Goal: Task Accomplishment & Management: Manage account settings

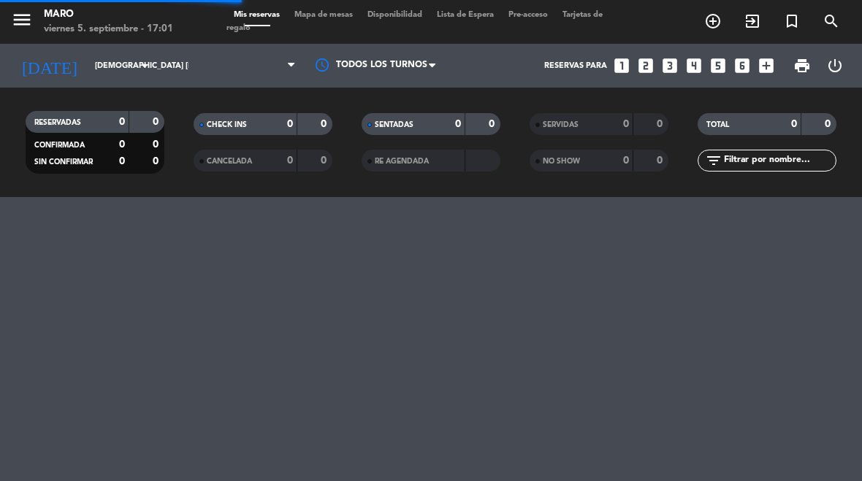
select select "es"
select select "dinner"
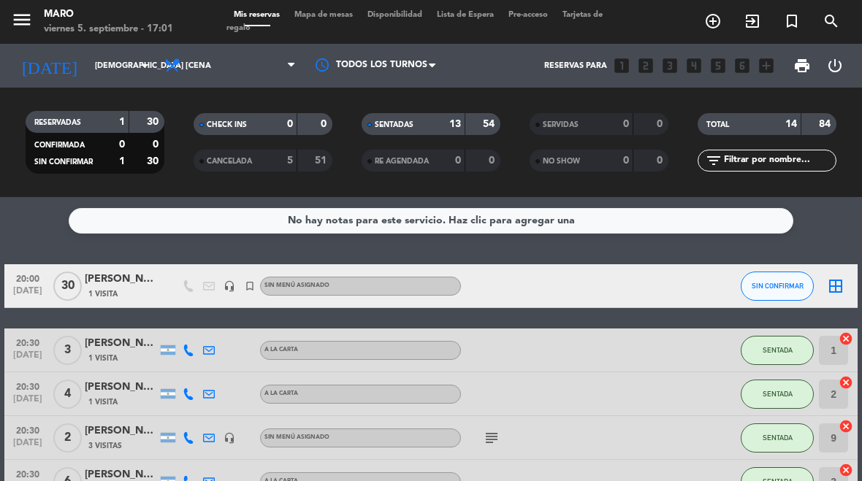
click at [98, 77] on input "[DEMOGRAPHIC_DATA] [DATE]" at bounding box center [142, 66] width 108 height 24
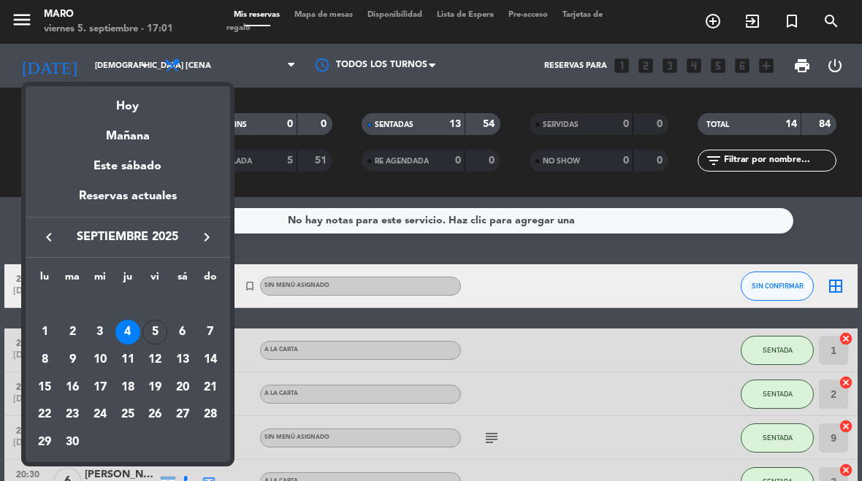
click at [139, 337] on div "4" at bounding box center [127, 332] width 25 height 25
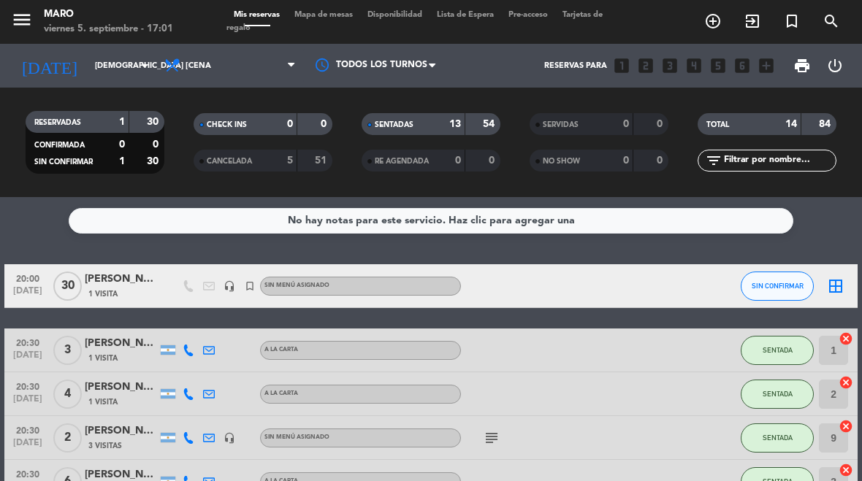
click at [107, 78] on input "[DEMOGRAPHIC_DATA] [DATE]" at bounding box center [142, 66] width 108 height 24
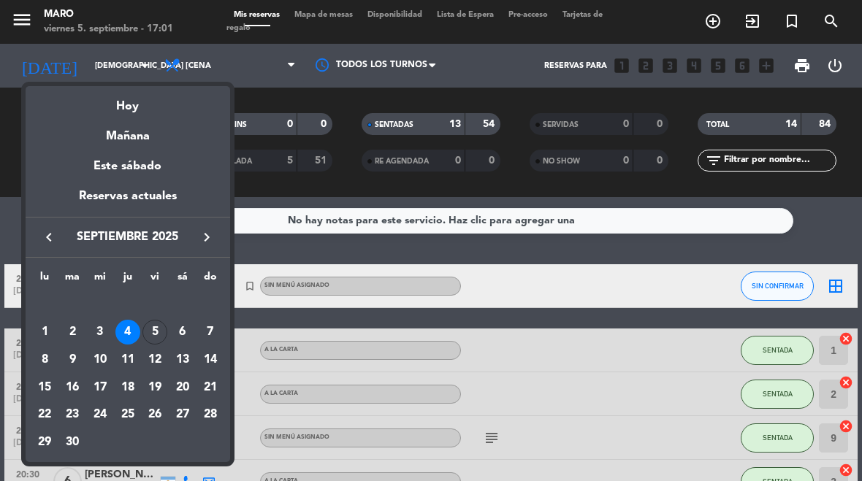
click at [166, 346] on td "12" at bounding box center [155, 360] width 28 height 28
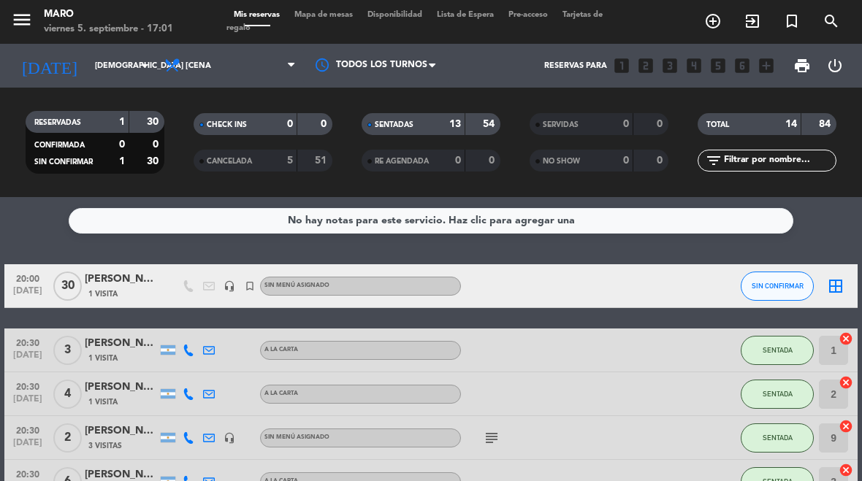
type input "vie. [DATE]"
select select "dinner"
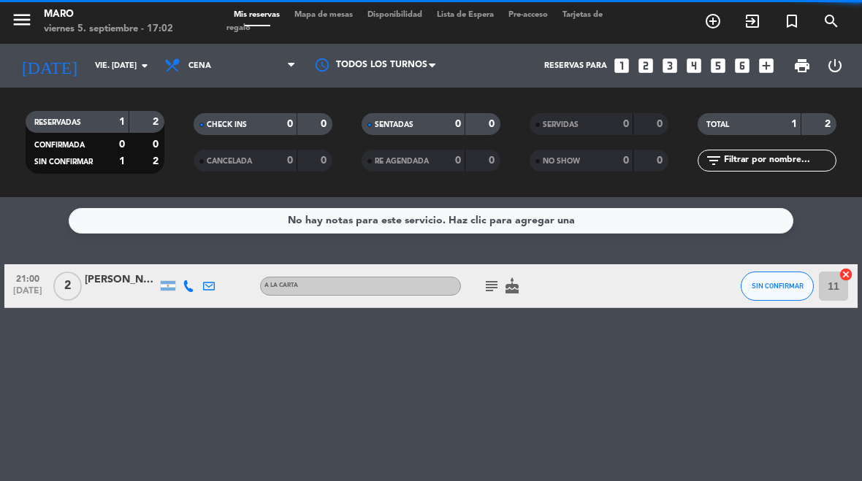
click at [132, 58] on input "vie. [DATE]" at bounding box center [142, 66] width 108 height 24
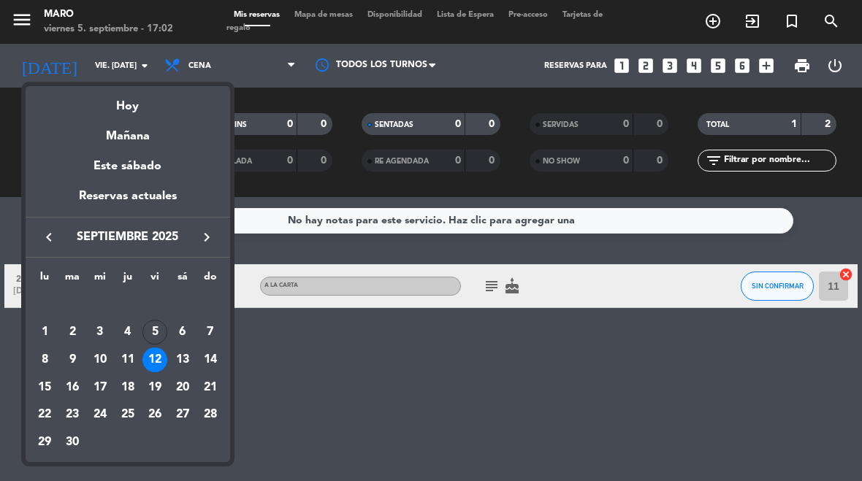
click at [162, 330] on div "5" at bounding box center [154, 332] width 25 height 25
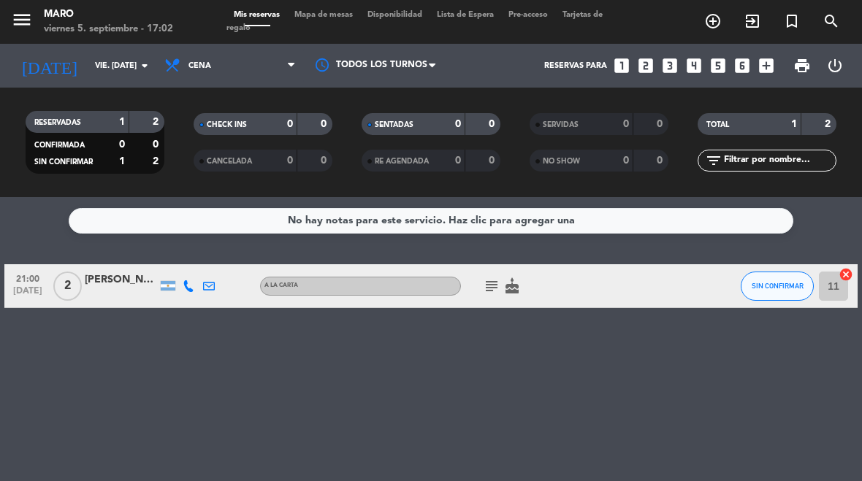
type input "vie. [DATE]"
select select "dinner"
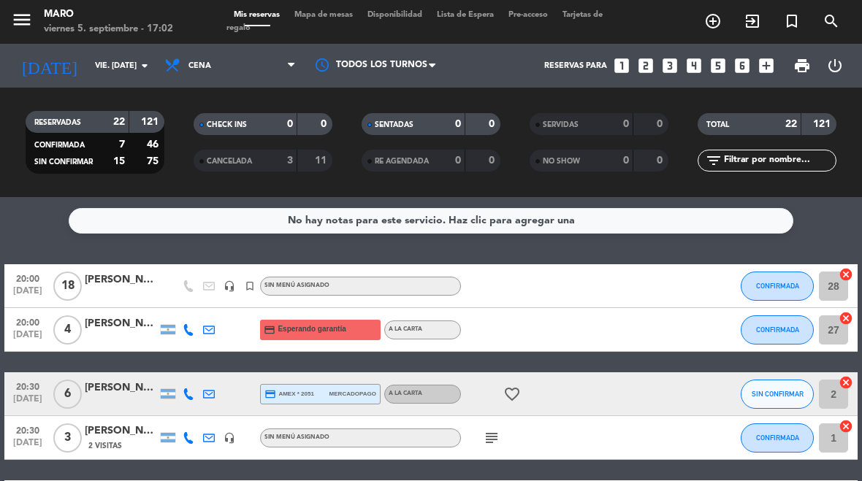
click at [189, 335] on icon at bounding box center [189, 330] width 12 height 12
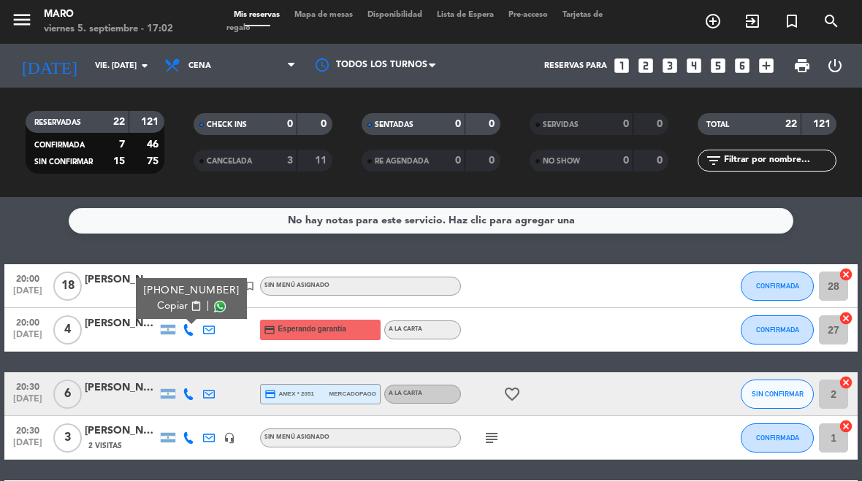
click at [183, 300] on span "Copiar" at bounding box center [172, 306] width 31 height 15
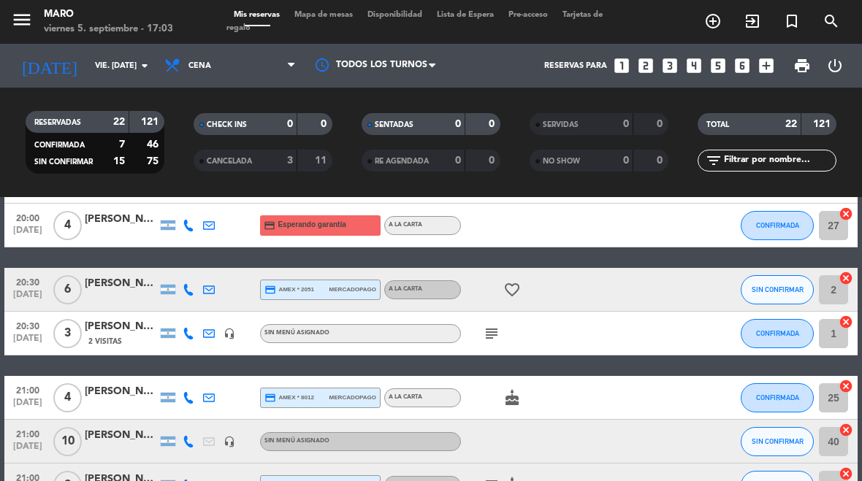
scroll to position [108, 0]
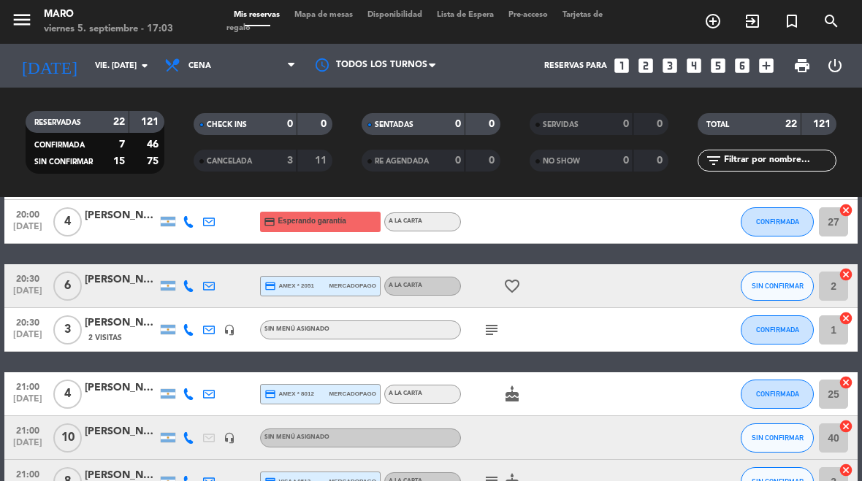
click at [192, 291] on icon at bounding box center [189, 287] width 12 height 12
click at [194, 261] on span "content_paste" at bounding box center [197, 262] width 11 height 11
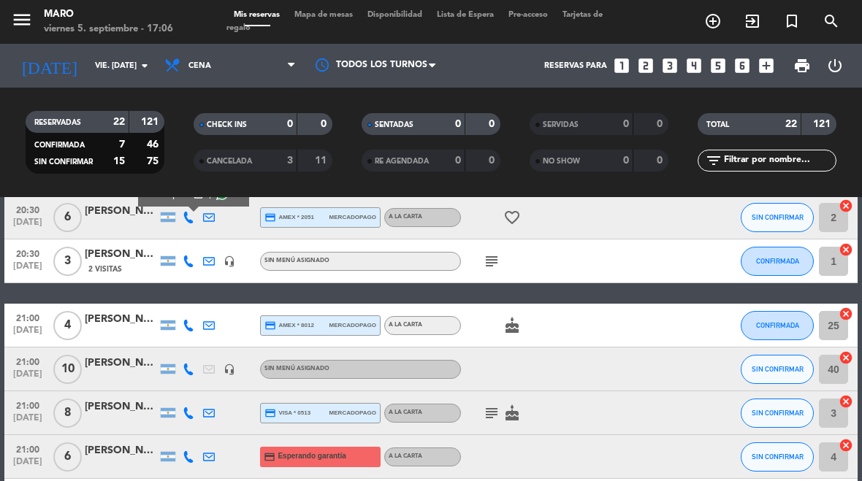
scroll to position [187, 0]
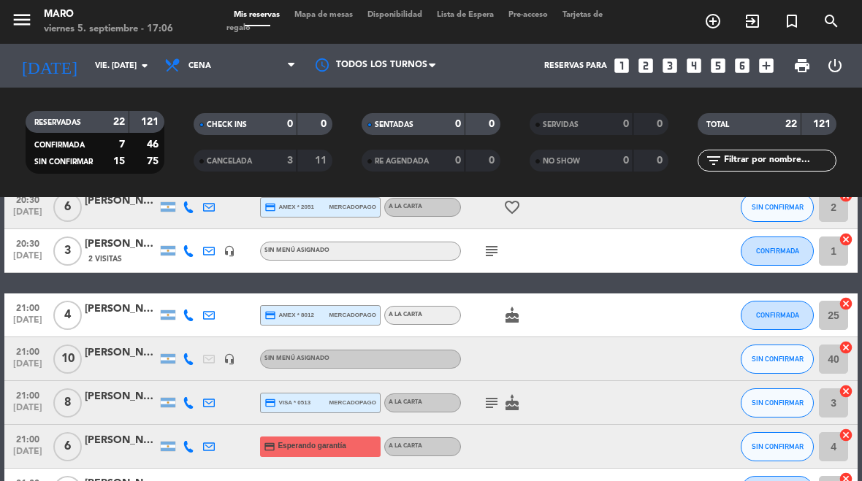
click at [188, 321] on icon at bounding box center [189, 316] width 12 height 12
click at [186, 295] on button "Copiar content_paste" at bounding box center [184, 291] width 45 height 15
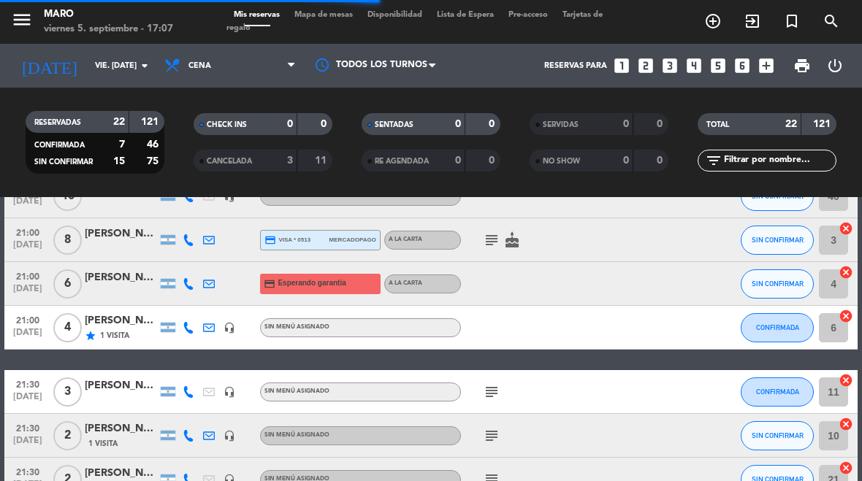
scroll to position [351, 0]
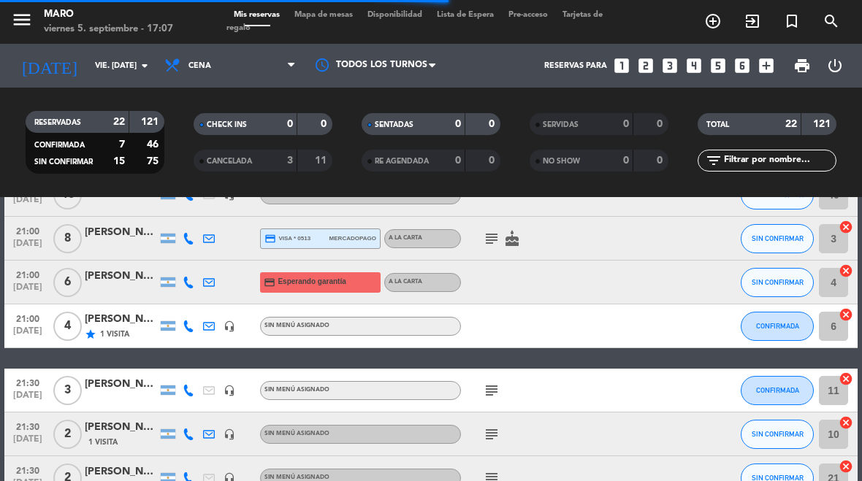
click at [190, 240] on icon at bounding box center [189, 239] width 12 height 12
click at [183, 221] on span "Copiar" at bounding box center [177, 214] width 31 height 15
click at [191, 279] on icon at bounding box center [189, 283] width 12 height 12
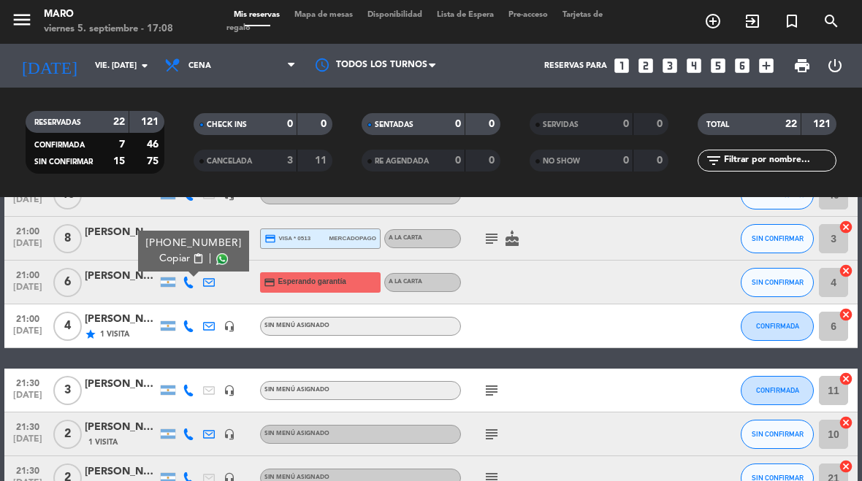
click at [191, 265] on button "Copiar content_paste" at bounding box center [181, 258] width 45 height 15
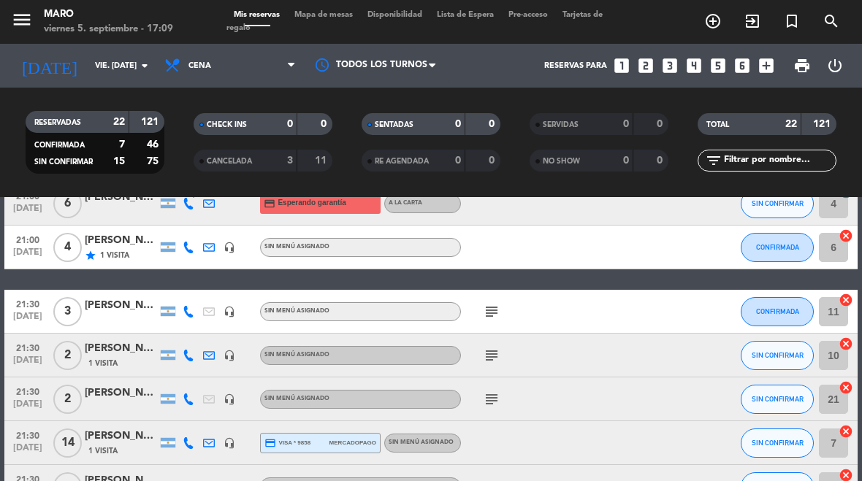
scroll to position [435, 0]
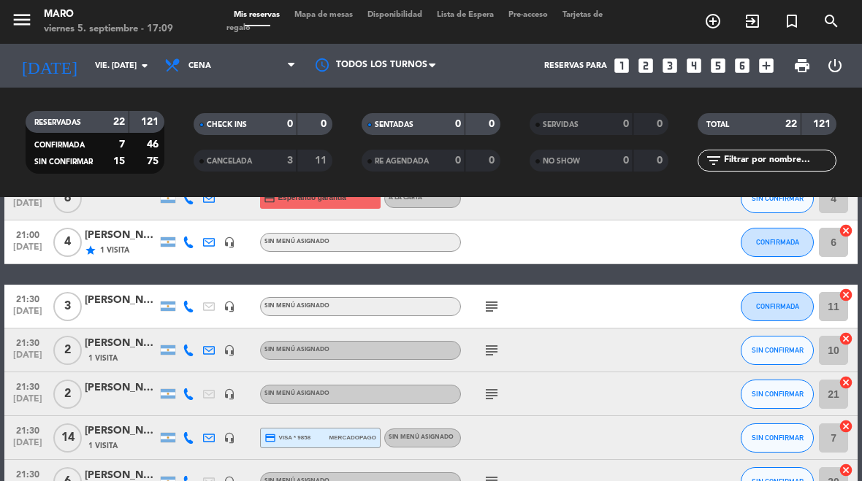
click at [493, 308] on icon "subject" at bounding box center [492, 307] width 18 height 18
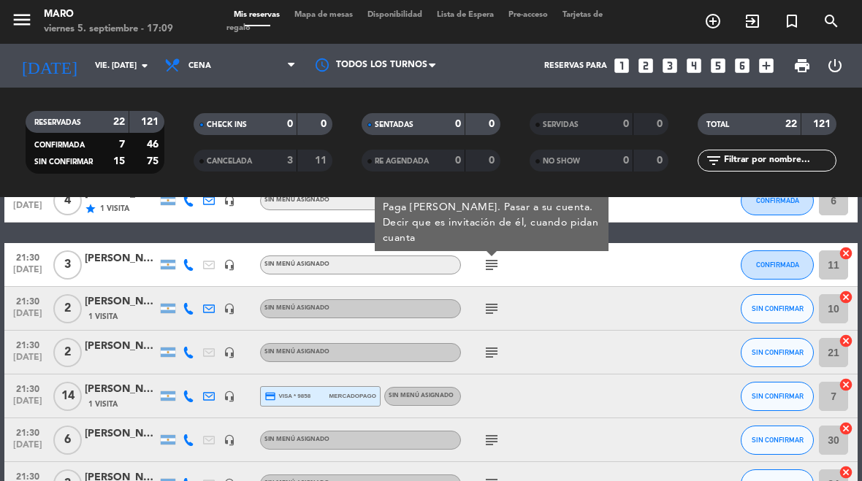
scroll to position [478, 0]
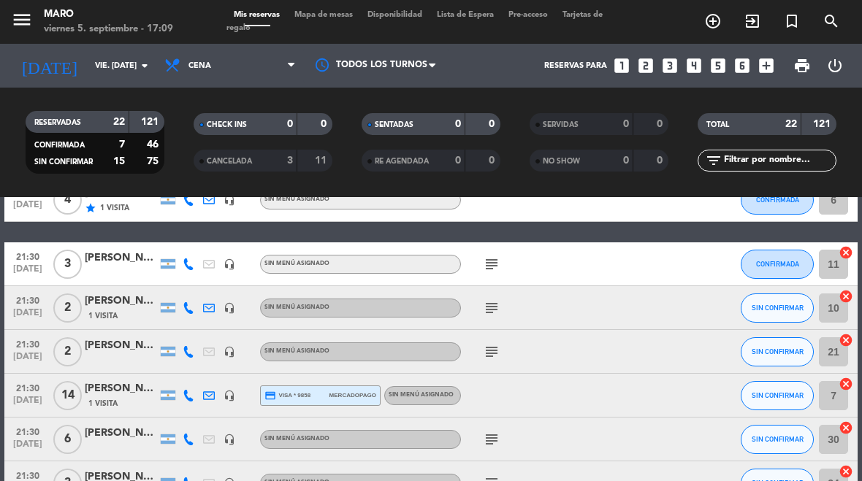
click at [495, 302] on icon "subject" at bounding box center [492, 309] width 18 height 18
click at [186, 316] on div at bounding box center [188, 307] width 20 height 43
click at [188, 310] on icon at bounding box center [189, 308] width 12 height 12
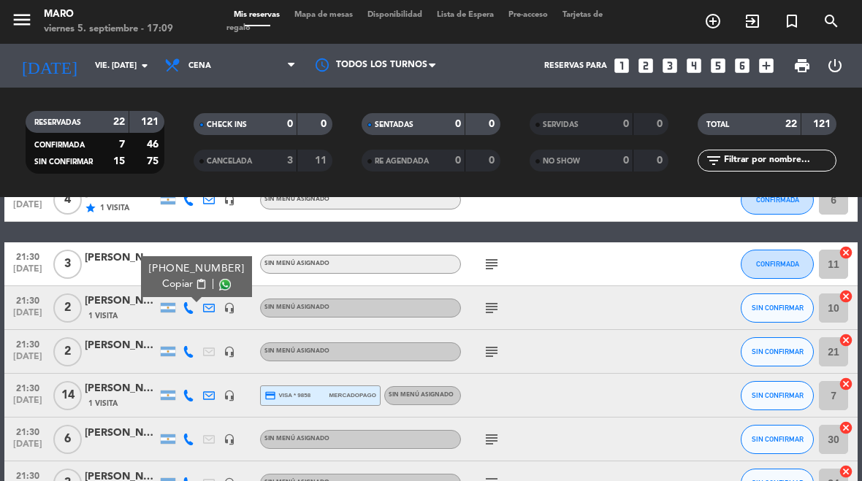
click at [178, 282] on span "Copiar" at bounding box center [177, 284] width 31 height 15
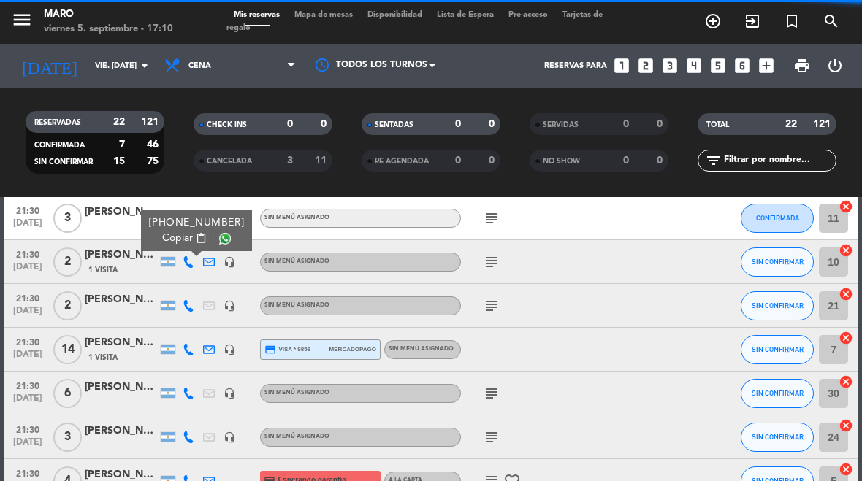
scroll to position [533, 0]
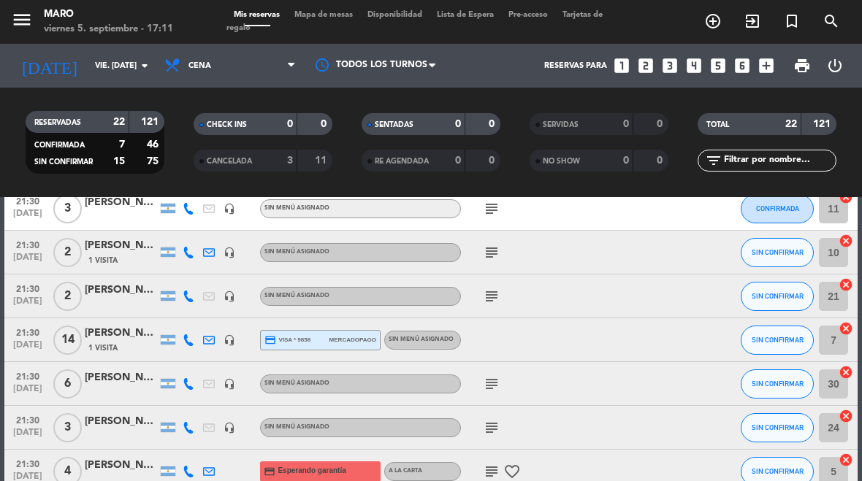
click at [190, 346] on icon at bounding box center [189, 341] width 12 height 12
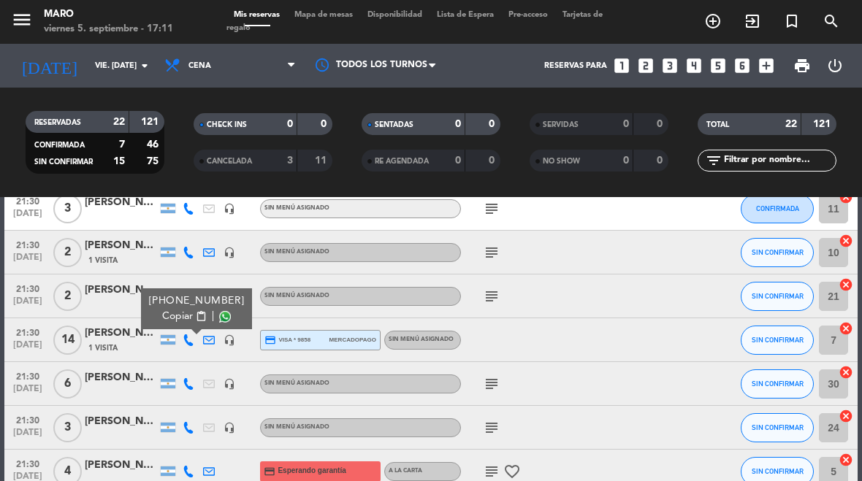
click at [195, 314] on span "content_paste" at bounding box center [200, 316] width 11 height 11
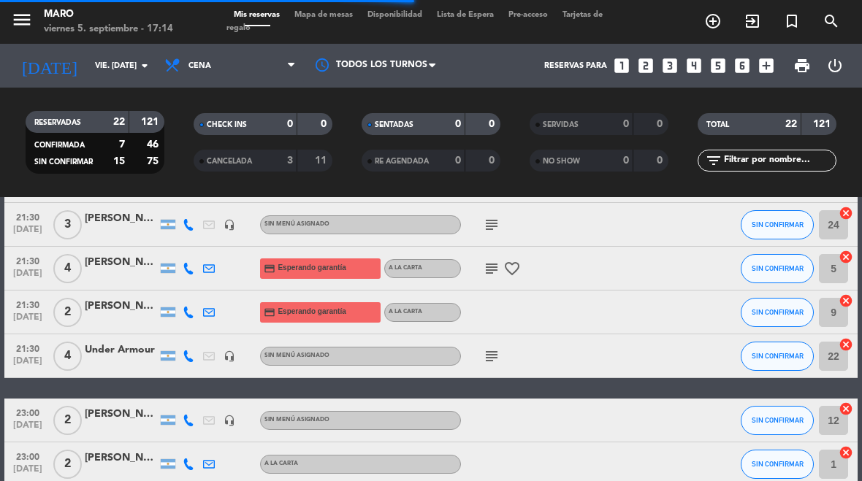
scroll to position [737, 0]
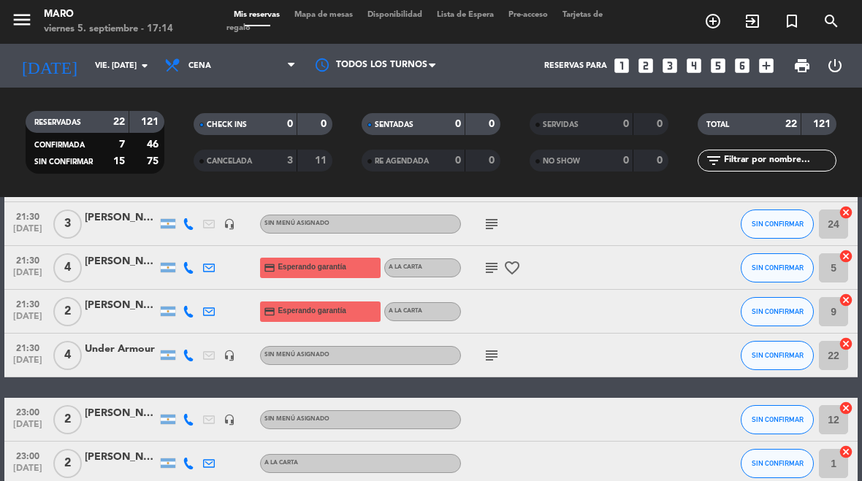
click at [199, 266] on div at bounding box center [209, 267] width 20 height 43
click at [184, 271] on icon at bounding box center [189, 268] width 12 height 12
click at [201, 243] on span "content_paste" at bounding box center [206, 244] width 11 height 11
click at [181, 248] on span "Copiar" at bounding box center [183, 244] width 31 height 15
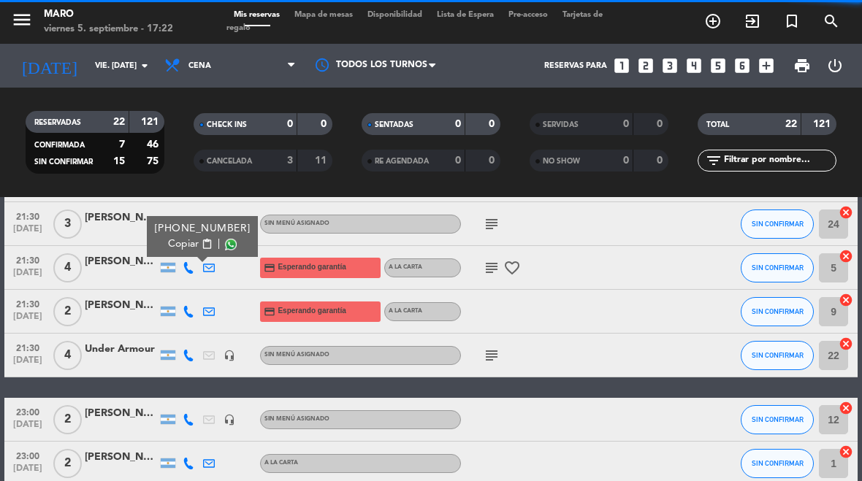
click at [187, 316] on icon at bounding box center [189, 312] width 12 height 12
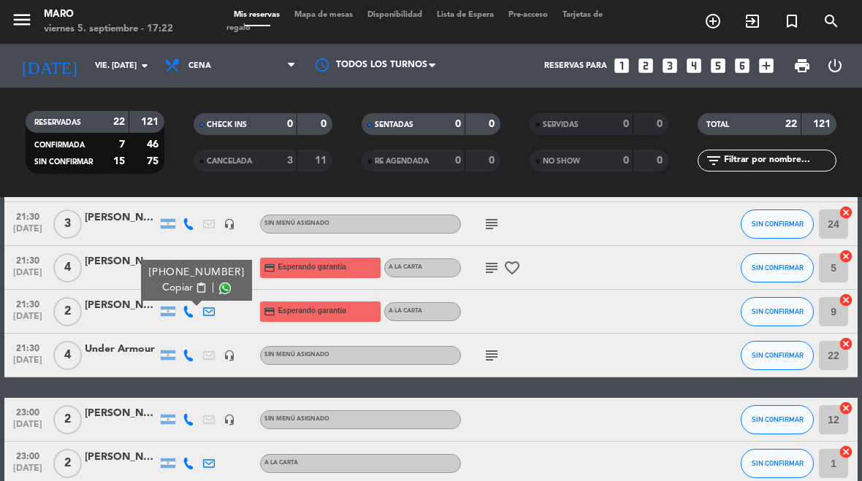
click at [183, 292] on span "Copiar" at bounding box center [177, 288] width 31 height 15
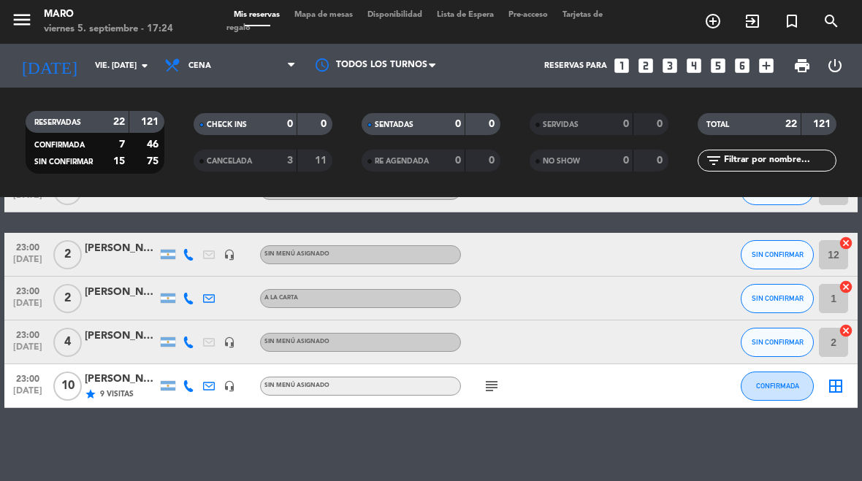
scroll to position [902, 0]
click at [193, 304] on icon at bounding box center [189, 299] width 12 height 12
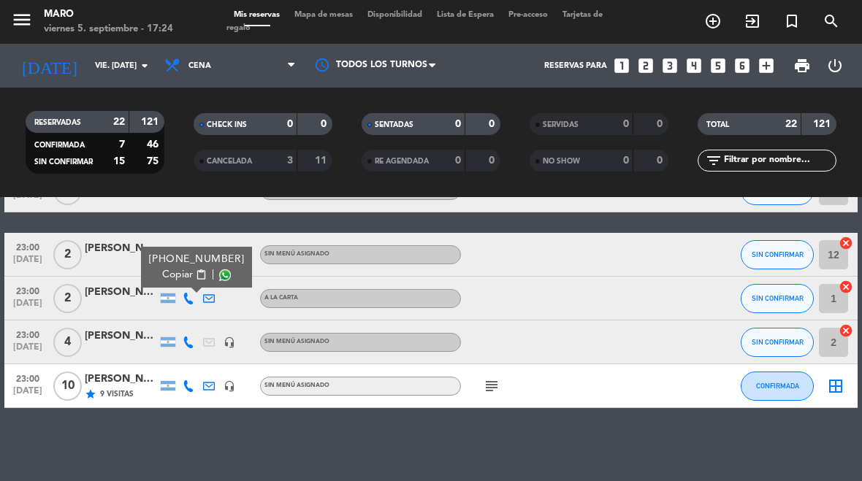
click at [195, 275] on span "content_paste" at bounding box center [200, 275] width 11 height 11
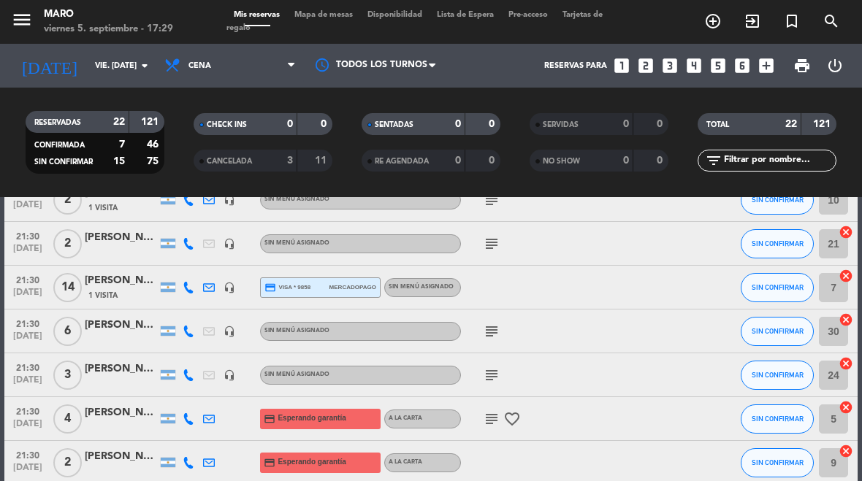
scroll to position [583, 0]
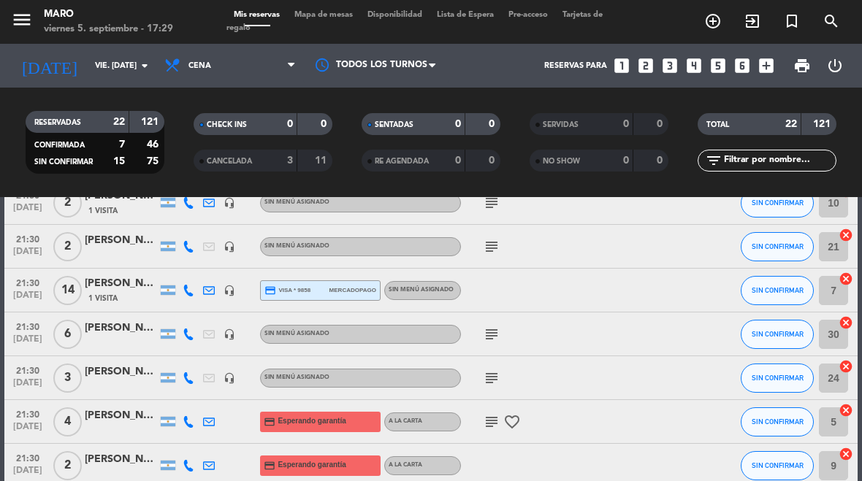
click at [186, 418] on icon at bounding box center [189, 422] width 12 height 12
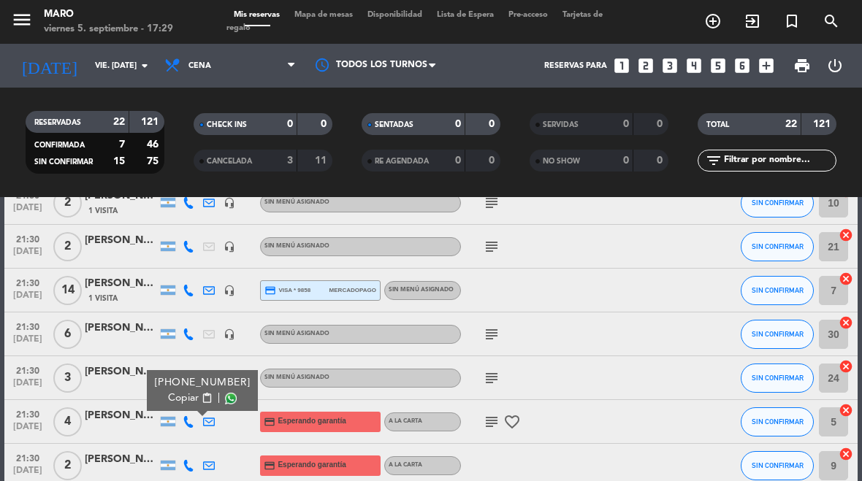
click at [201, 403] on span "content_paste" at bounding box center [206, 398] width 11 height 11
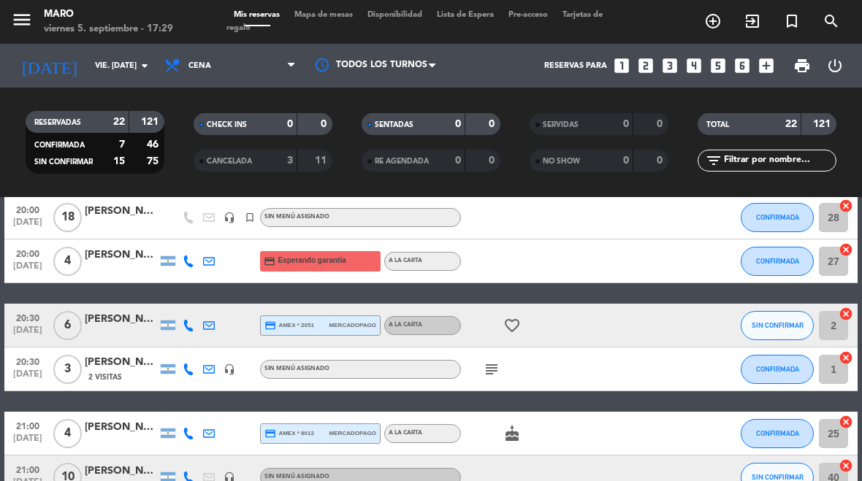
scroll to position [72, 0]
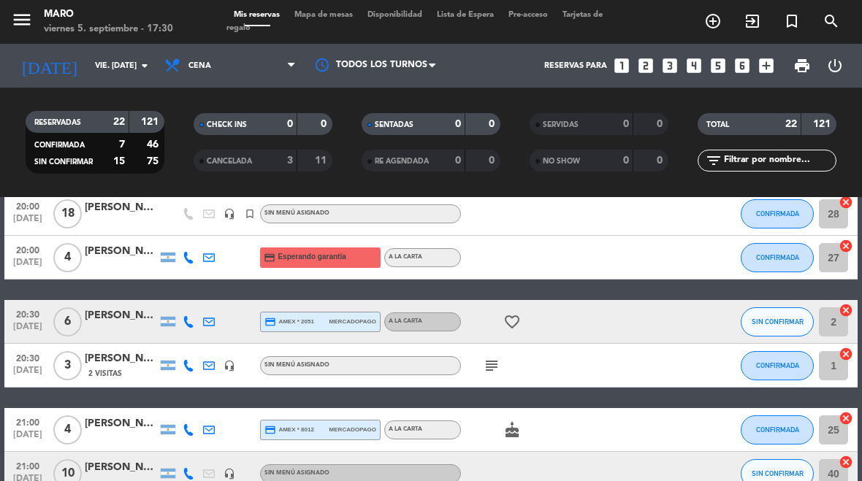
click at [772, 322] on span "SIN CONFIRMAR" at bounding box center [778, 322] width 52 height 8
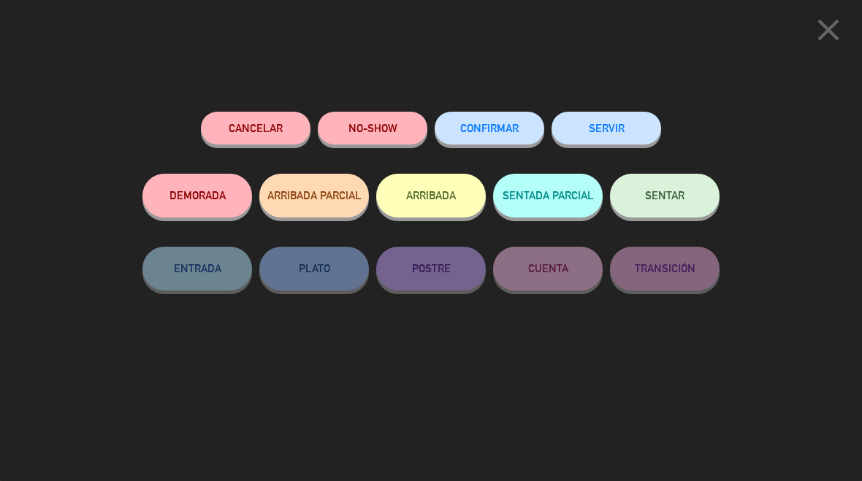
click at [499, 119] on button "CONFIRMAR" at bounding box center [490, 128] width 110 height 33
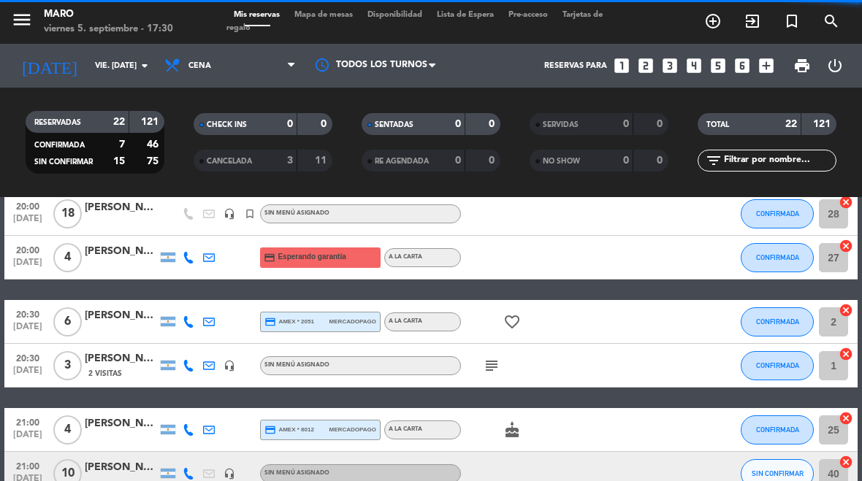
select select "dinner"
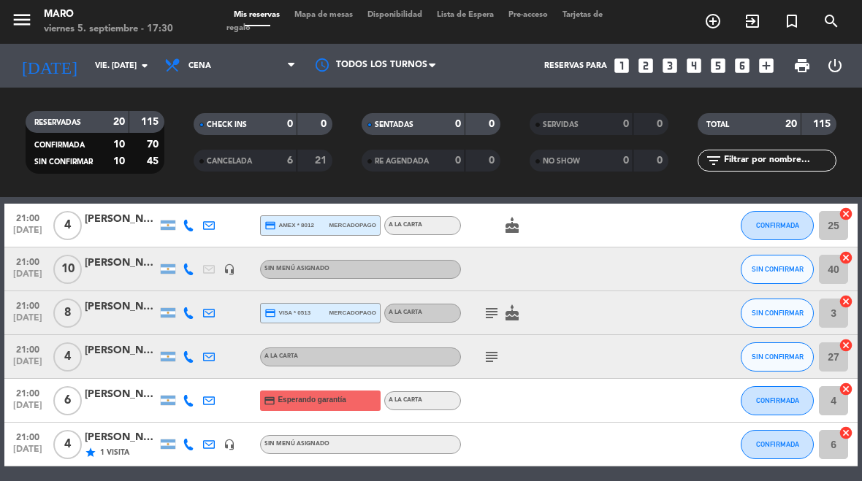
scroll to position [234, 0]
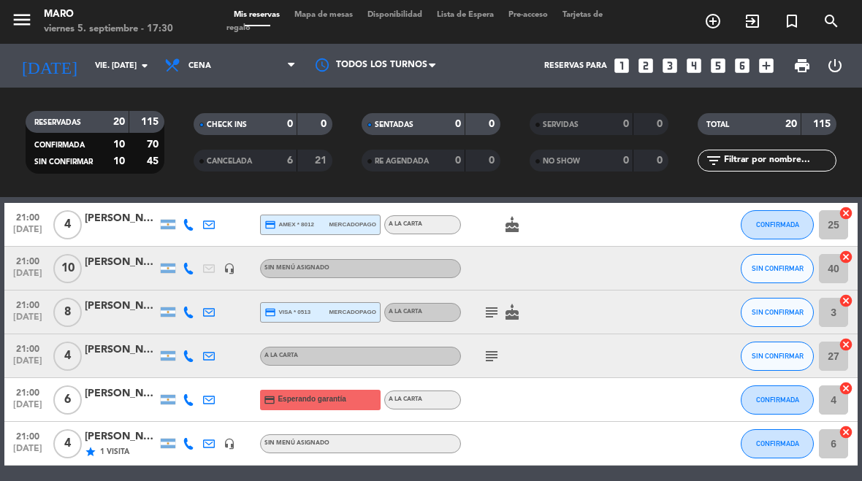
click at [186, 356] on icon at bounding box center [189, 357] width 12 height 12
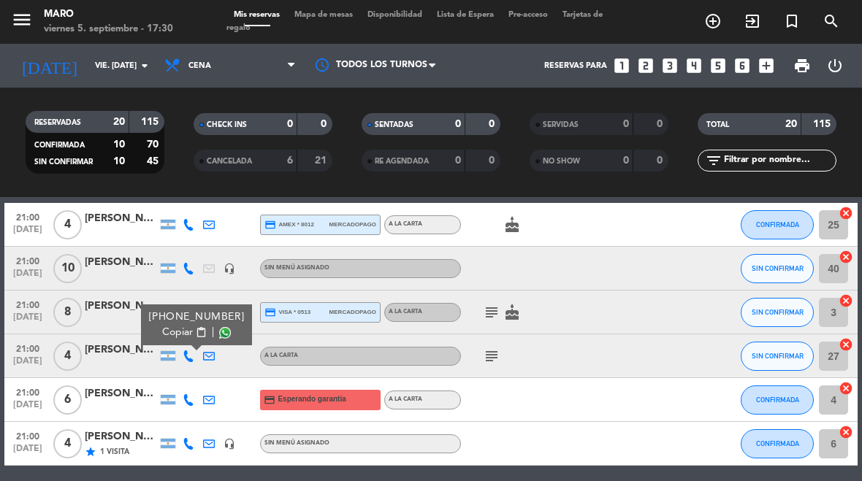
click at [176, 338] on span "Copiar" at bounding box center [177, 332] width 31 height 15
click at [189, 339] on button "Copiar content_paste" at bounding box center [184, 332] width 45 height 15
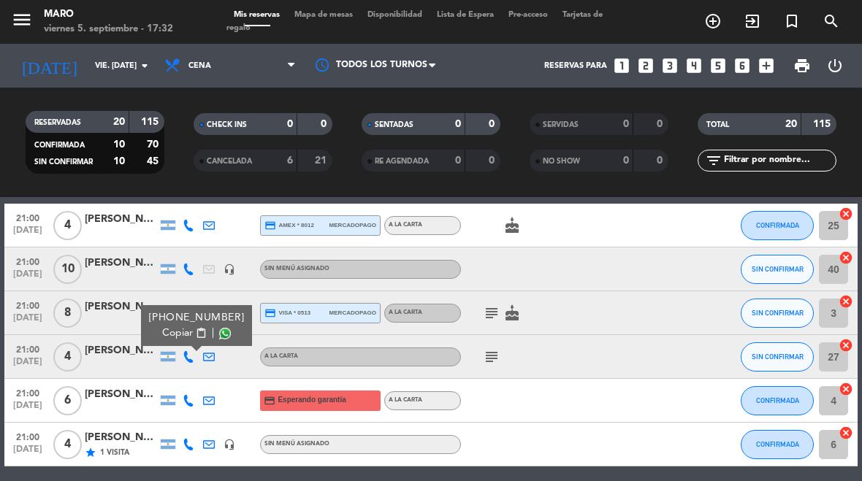
scroll to position [243, 0]
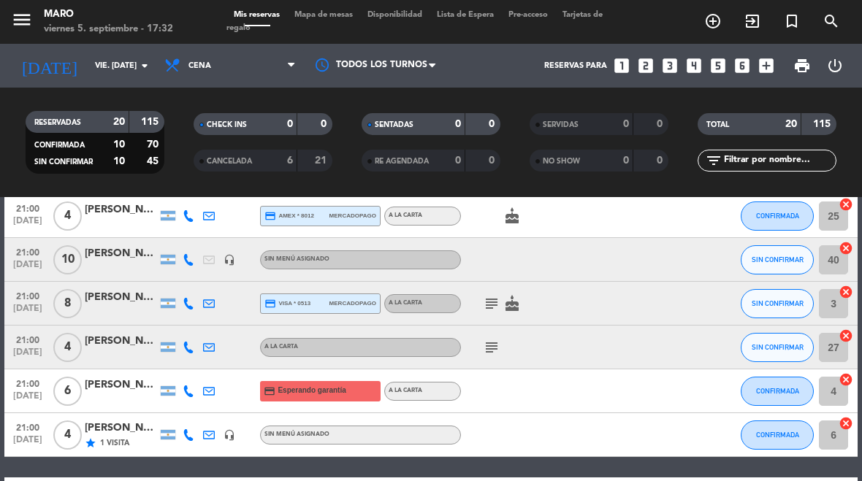
click at [779, 354] on button "SIN CONFIRMAR" at bounding box center [777, 347] width 73 height 29
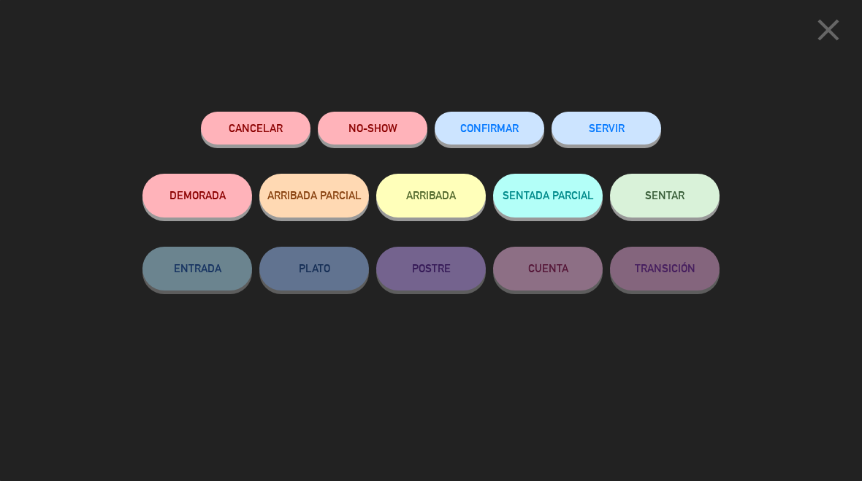
click at [830, 28] on icon "close" at bounding box center [828, 30] width 37 height 37
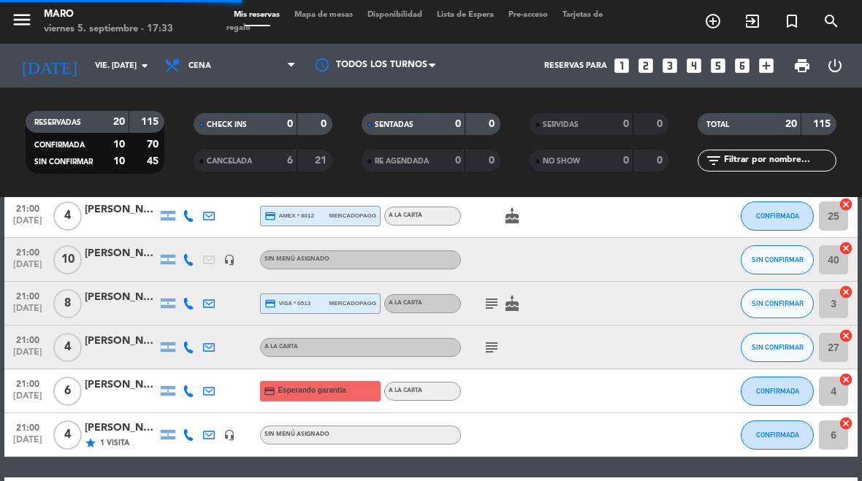
select select "dinner"
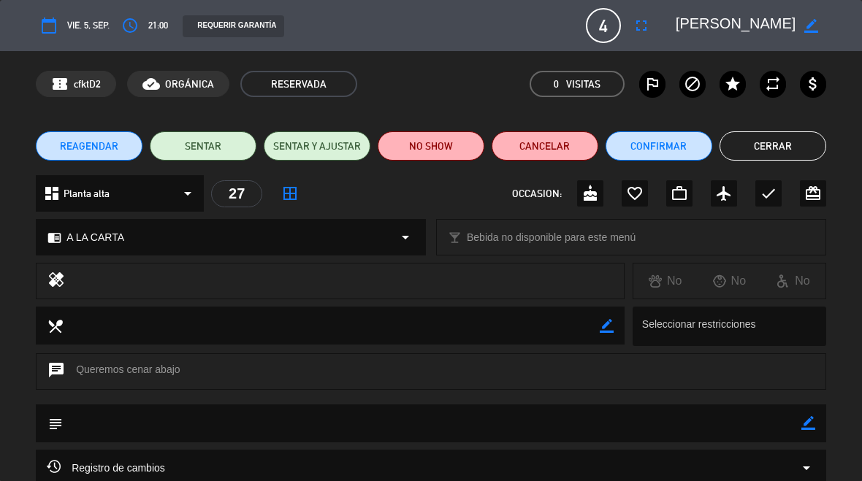
click at [112, 149] on span "REAGENDAR" at bounding box center [89, 146] width 58 height 15
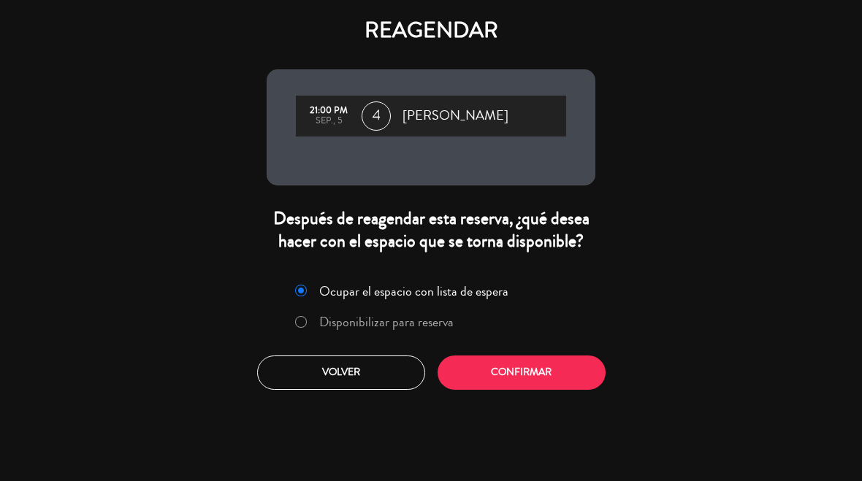
click at [428, 329] on label "Disponibilizar para reserva" at bounding box center [386, 322] width 134 height 13
click at [506, 390] on button "Confirmar" at bounding box center [522, 373] width 168 height 34
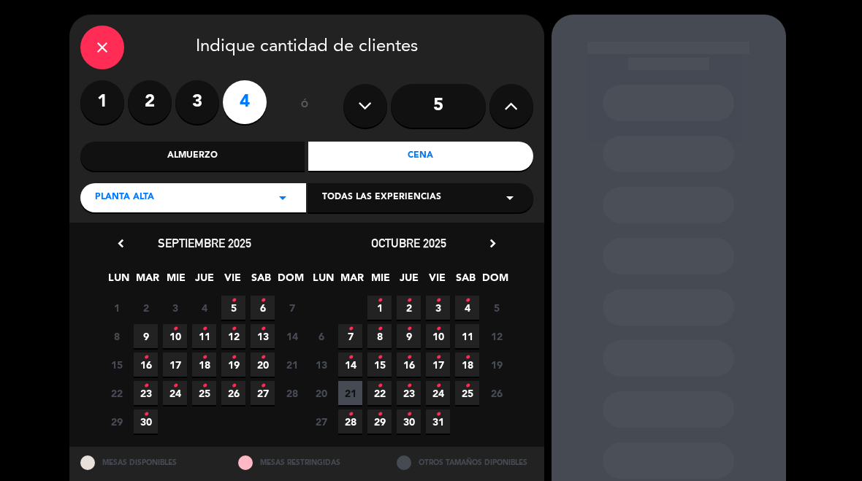
scroll to position [45, 0]
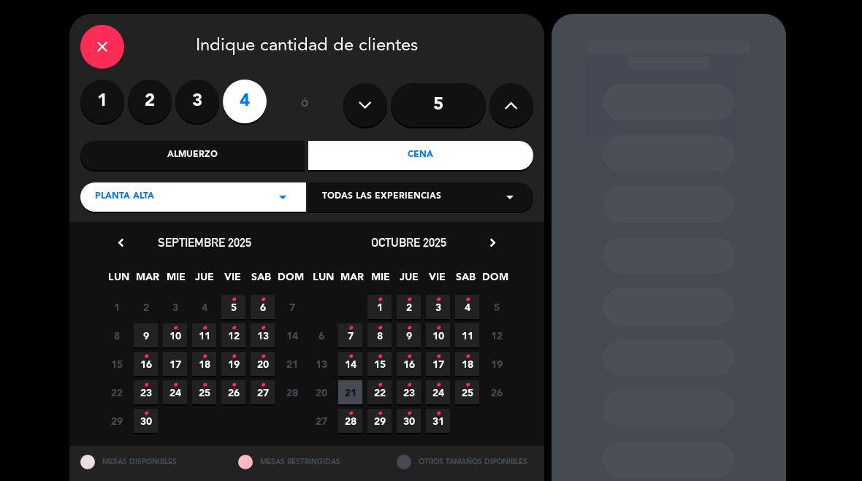
click at [263, 305] on icon "•" at bounding box center [262, 300] width 5 height 23
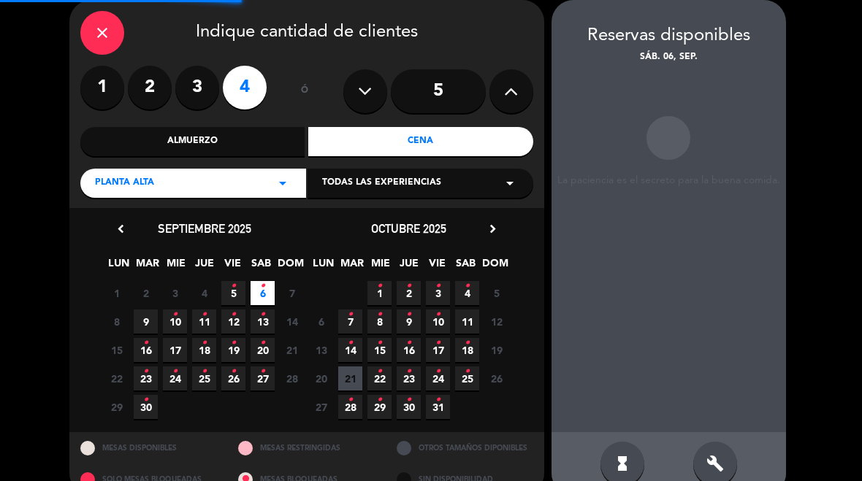
scroll to position [58, 0]
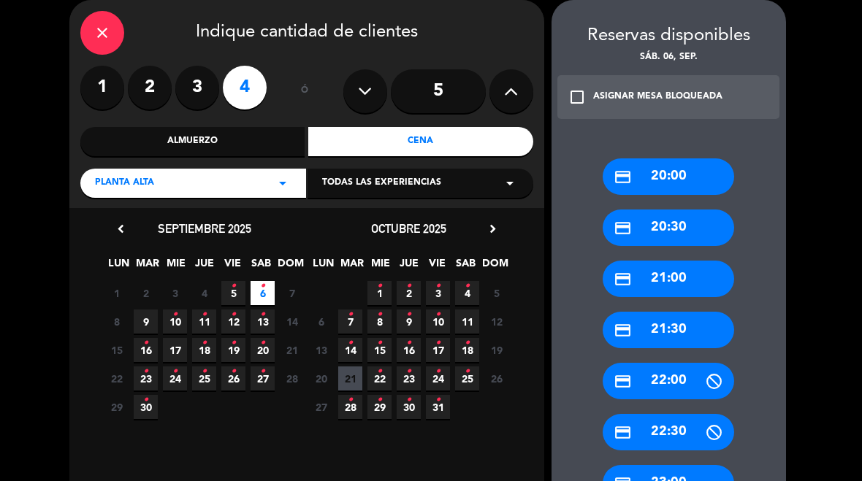
click at [676, 286] on div "credit_card 21:00" at bounding box center [668, 279] width 131 height 37
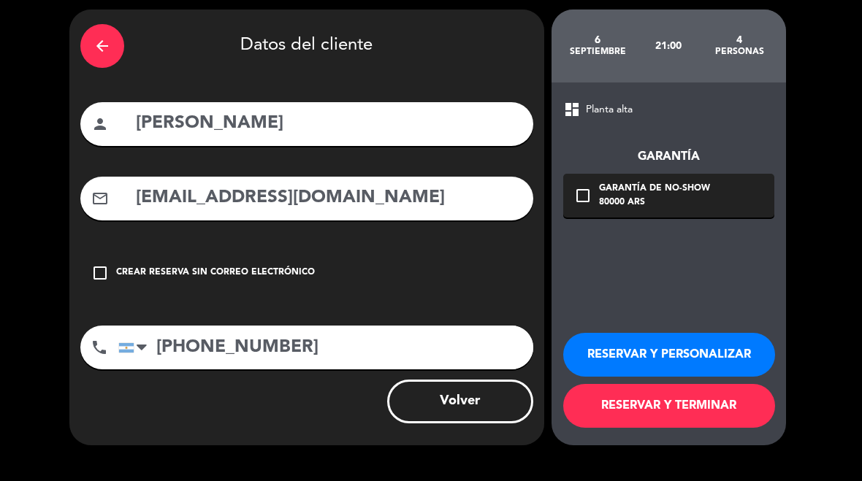
scroll to position [49, 0]
click at [583, 197] on icon "check_box_outline_blank" at bounding box center [583, 196] width 18 height 18
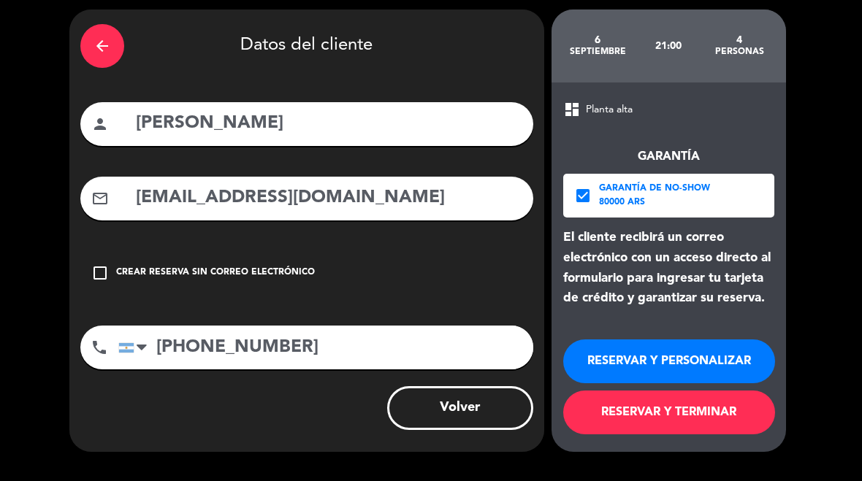
click at [665, 413] on button "RESERVAR Y TERMINAR" at bounding box center [669, 413] width 212 height 44
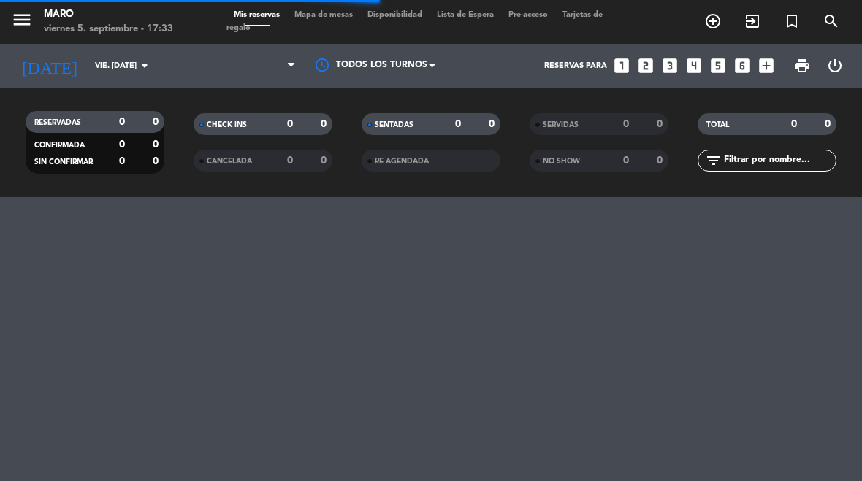
select select "dinner"
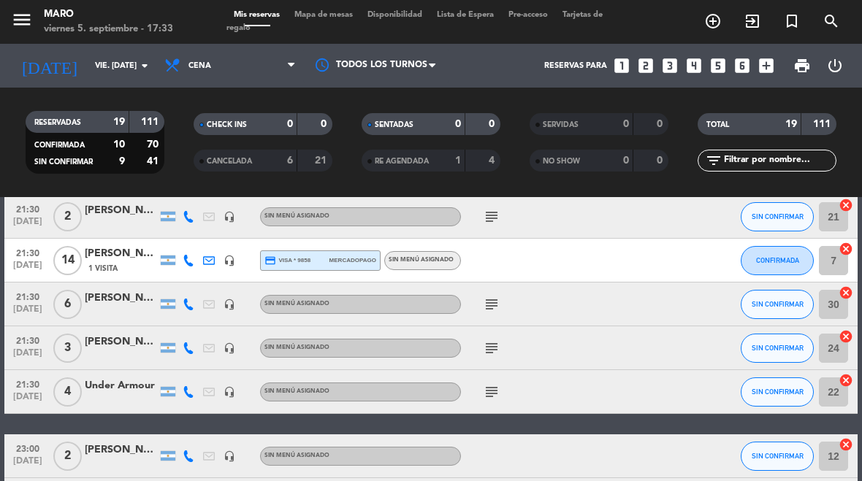
scroll to position [571, 0]
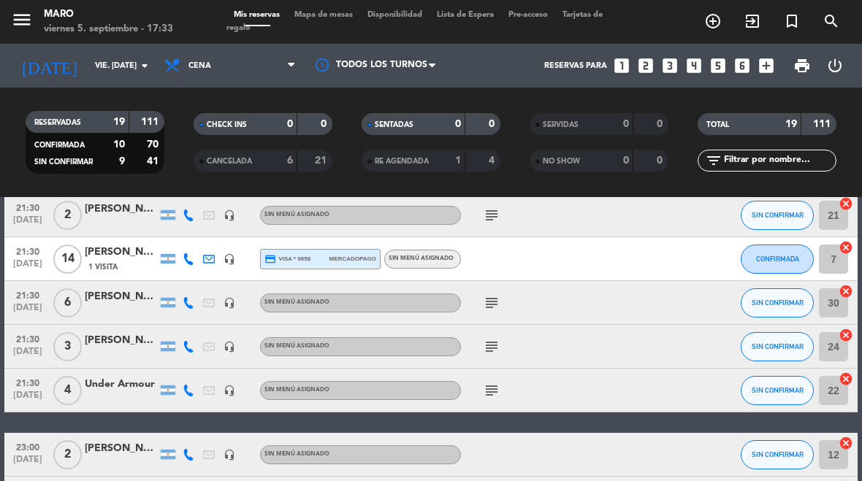
click at [185, 305] on icon at bounding box center [189, 303] width 12 height 12
click at [186, 346] on icon at bounding box center [189, 347] width 12 height 12
click at [194, 390] on icon at bounding box center [189, 391] width 12 height 12
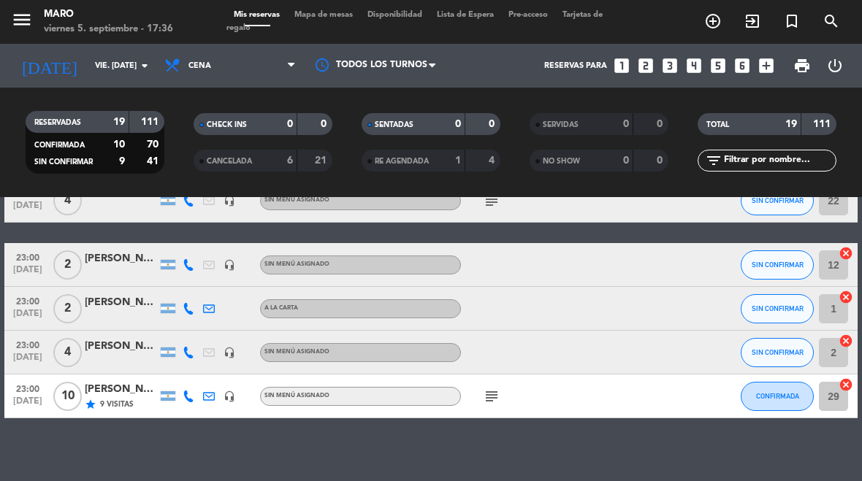
scroll to position [757, 0]
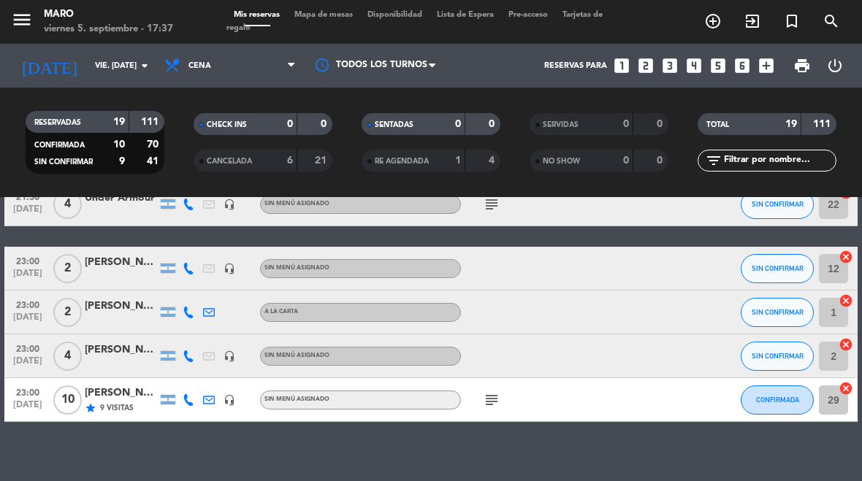
click at [187, 317] on icon at bounding box center [189, 313] width 12 height 12
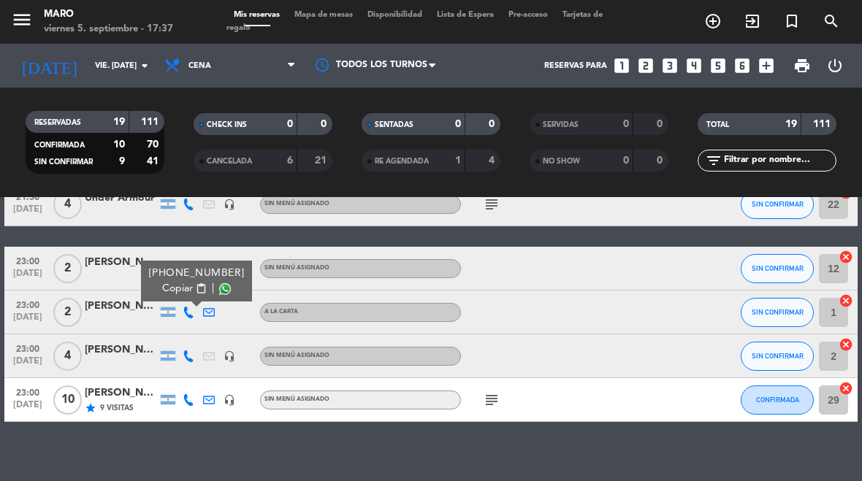
click at [186, 294] on button "Copiar content_paste" at bounding box center [184, 288] width 45 height 15
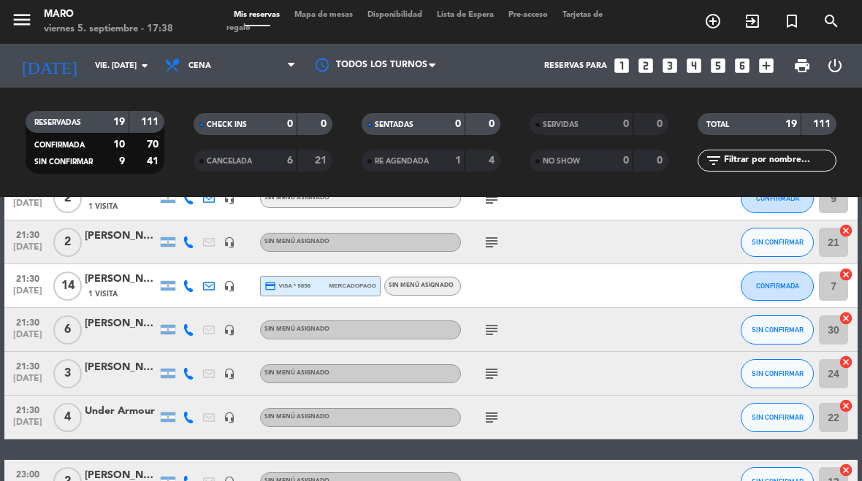
scroll to position [549, 0]
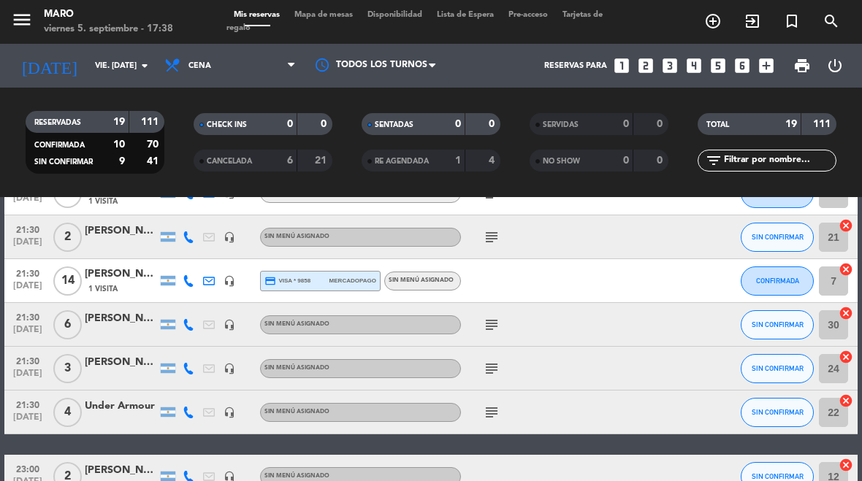
click at [397, 167] on div "RE AGENDADA" at bounding box center [398, 161] width 67 height 17
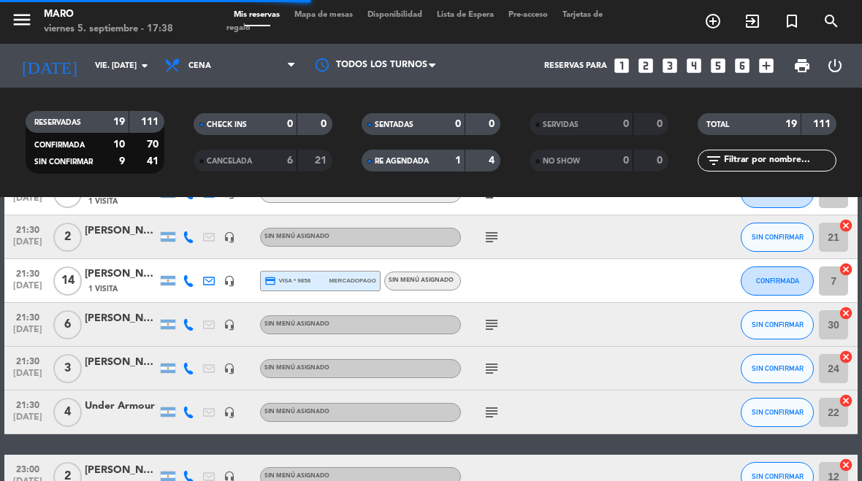
select select "dinner"
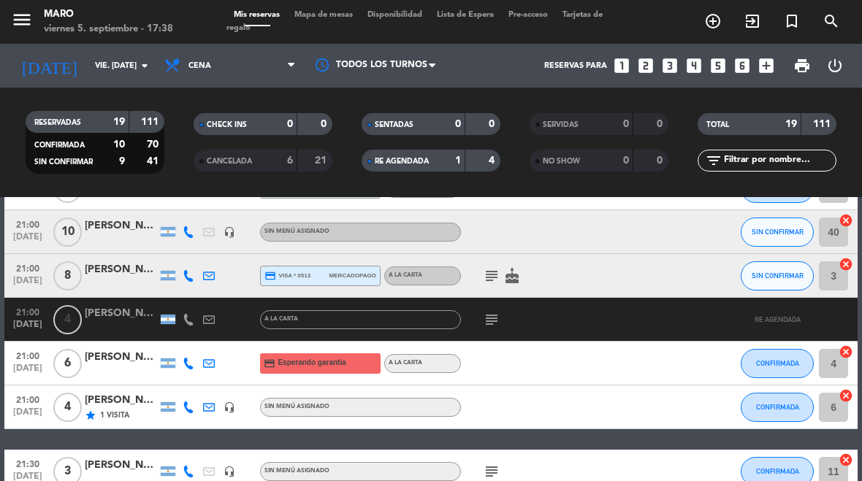
scroll to position [269, 0]
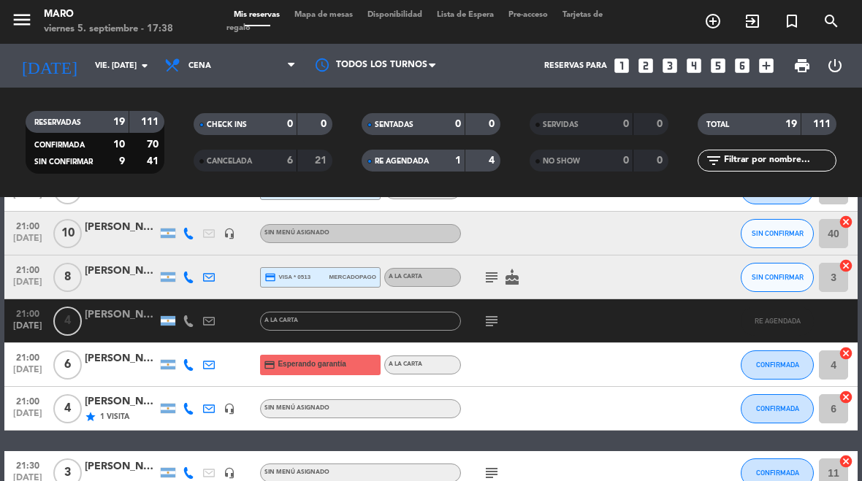
select select "dinner"
click at [289, 166] on strong "6" at bounding box center [290, 161] width 6 height 10
select select "dinner"
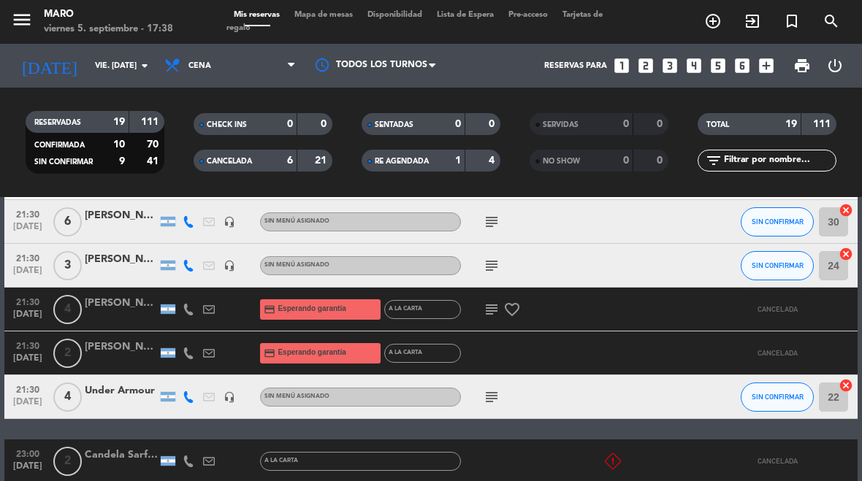
scroll to position [784, 0]
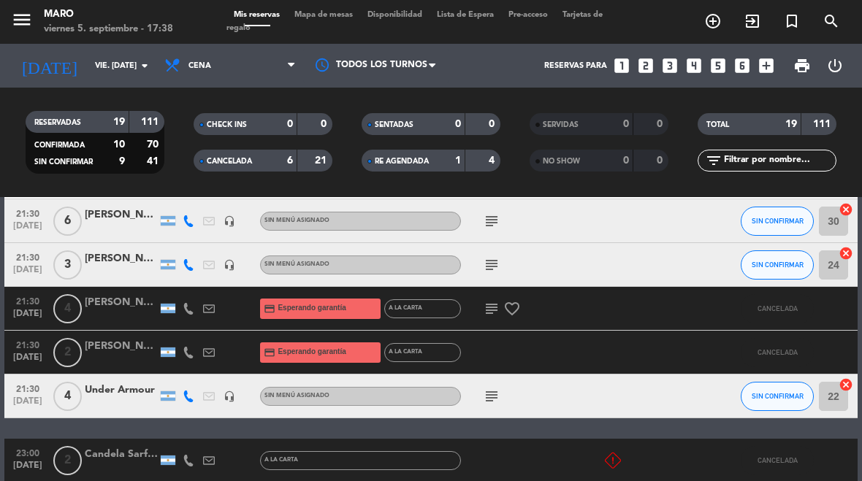
click at [259, 169] on div "CANCELADA 6 21" at bounding box center [263, 161] width 139 height 22
select select "dinner"
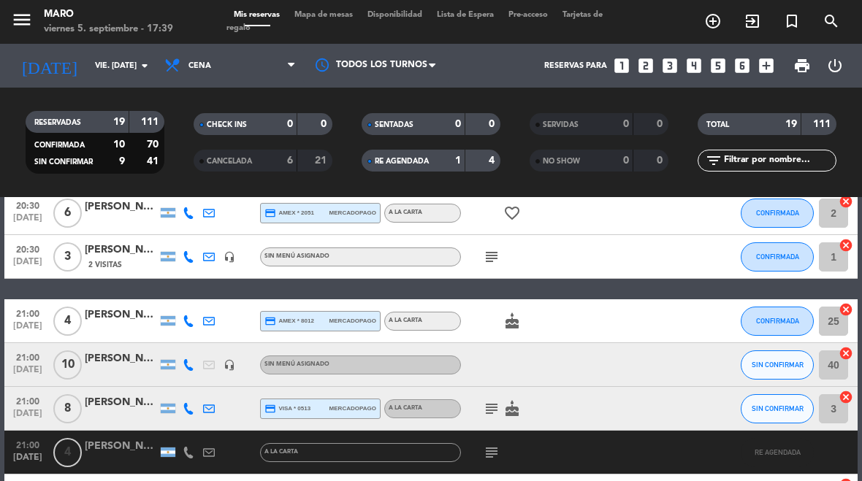
scroll to position [137, 0]
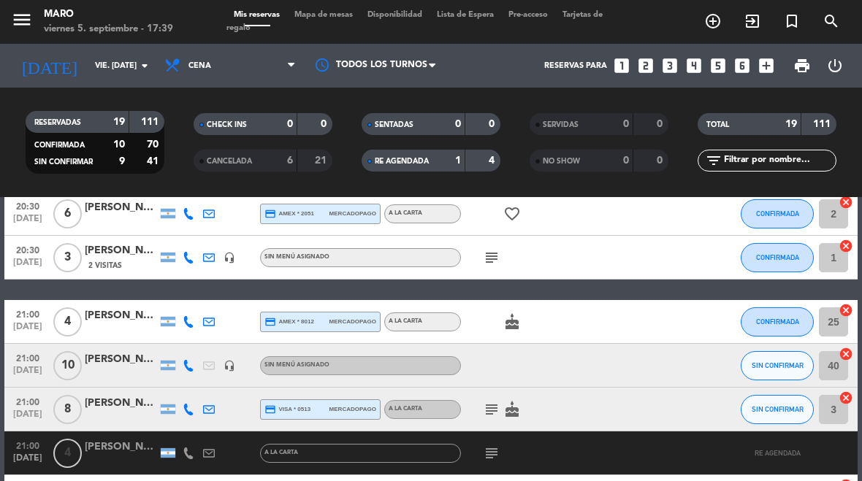
click at [471, 164] on div "4" at bounding box center [483, 161] width 28 height 17
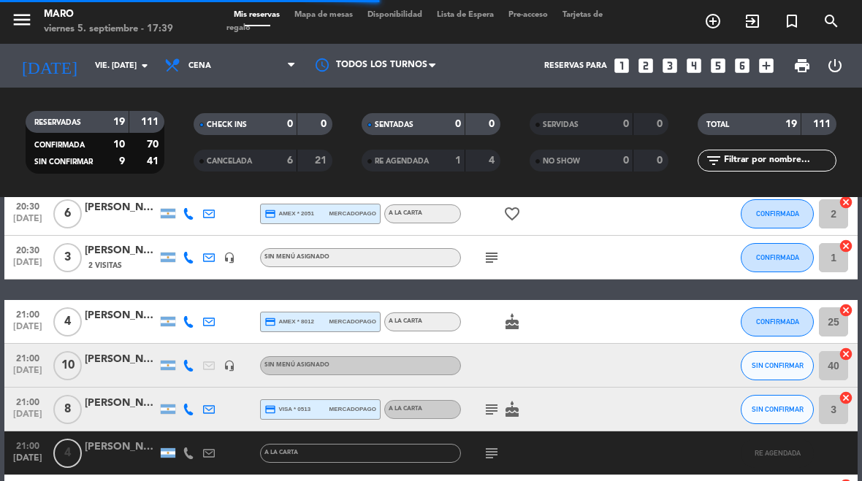
select select "dinner"
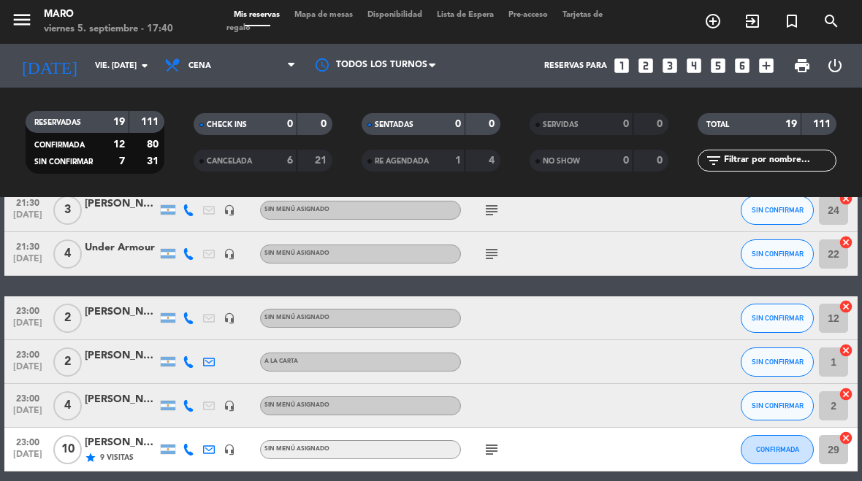
scroll to position [709, 0]
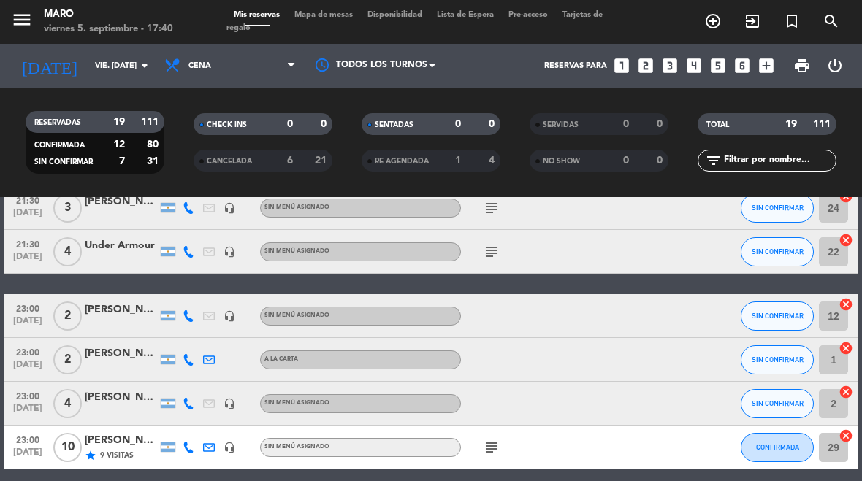
click at [184, 451] on icon at bounding box center [189, 448] width 12 height 12
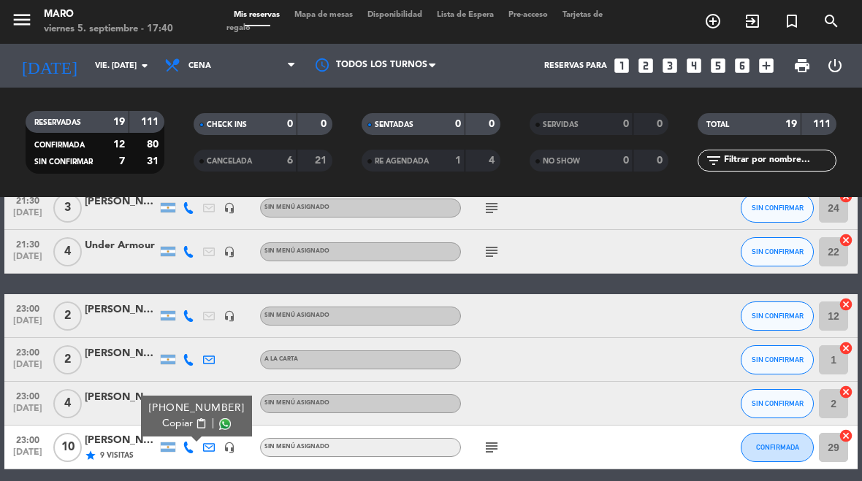
click at [188, 321] on icon at bounding box center [189, 316] width 12 height 12
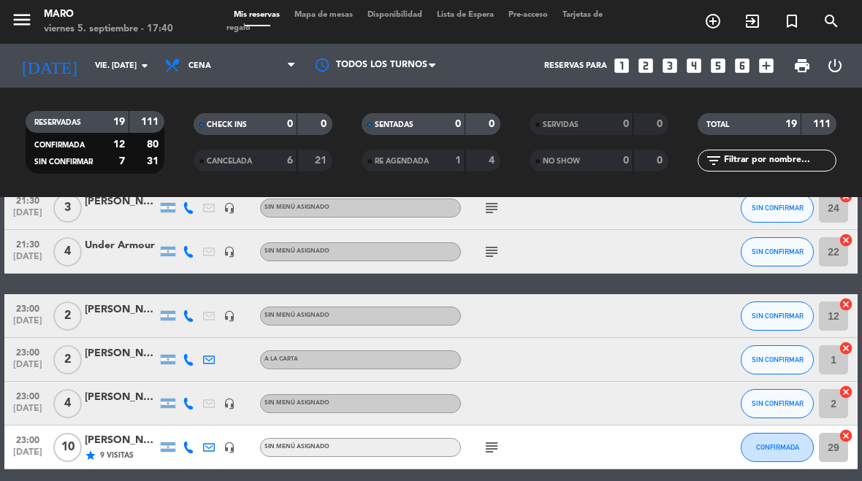
click at [193, 359] on icon at bounding box center [189, 360] width 12 height 12
click at [193, 397] on div at bounding box center [188, 403] width 20 height 43
click at [196, 398] on div at bounding box center [188, 403] width 20 height 43
click at [183, 412] on div at bounding box center [188, 403] width 20 height 43
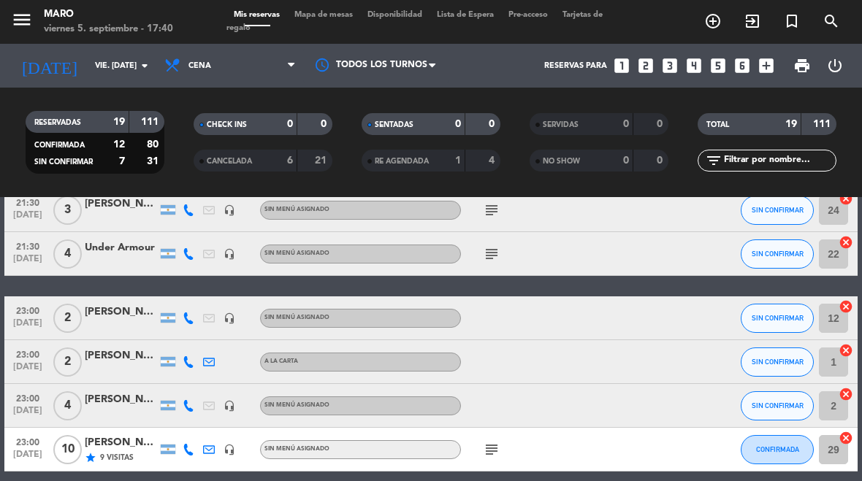
click at [189, 417] on div at bounding box center [188, 405] width 20 height 43
click at [197, 394] on div at bounding box center [188, 405] width 20 height 43
click at [185, 420] on div at bounding box center [188, 405] width 20 height 43
click at [186, 415] on div at bounding box center [188, 405] width 20 height 43
click at [190, 408] on icon at bounding box center [189, 406] width 12 height 12
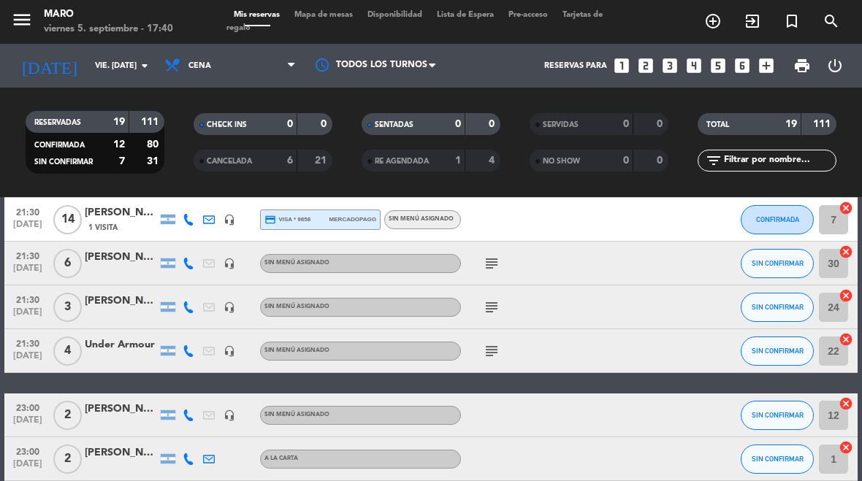
scroll to position [609, 0]
click at [224, 311] on icon "headset_mic" at bounding box center [230, 308] width 12 height 12
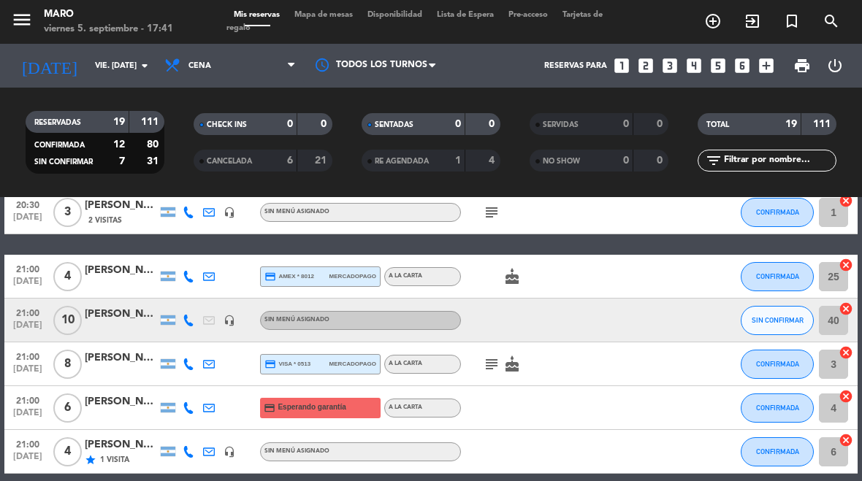
scroll to position [200, 0]
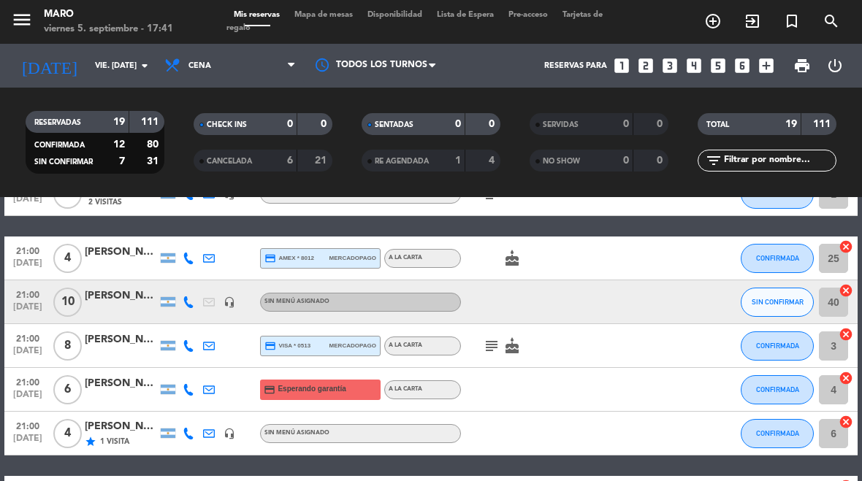
click at [326, 392] on span "Esperando garantía" at bounding box center [312, 390] width 68 height 12
click at [137, 389] on div "[PERSON_NAME]" at bounding box center [121, 383] width 73 height 17
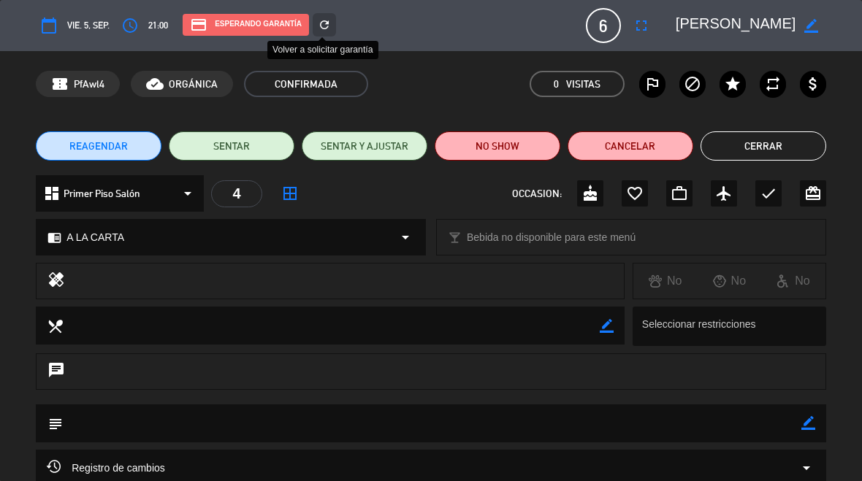
click at [334, 31] on div "refresh" at bounding box center [324, 24] width 23 height 23
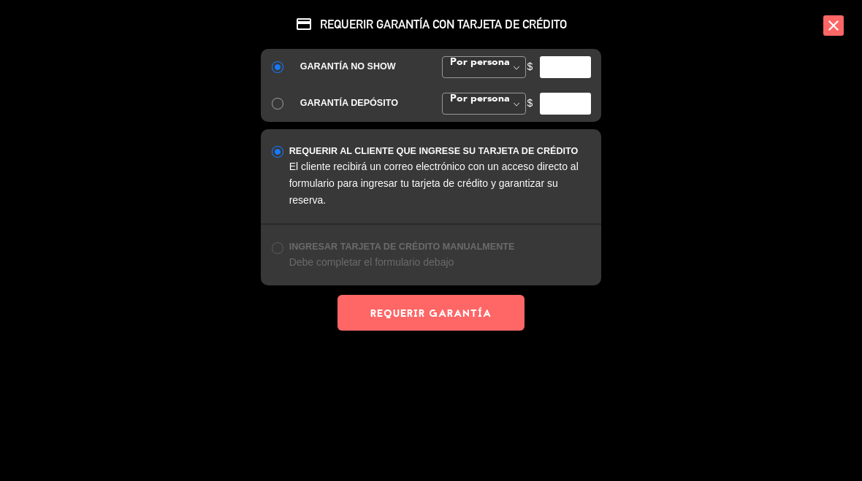
click at [431, 311] on button "REQUERIR GARANTÍA" at bounding box center [430, 313] width 187 height 36
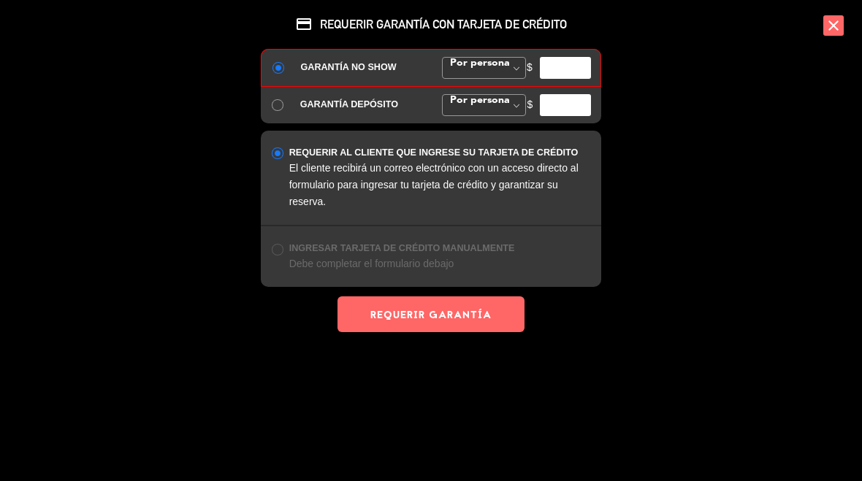
click at [569, 71] on input "number" at bounding box center [565, 68] width 51 height 22
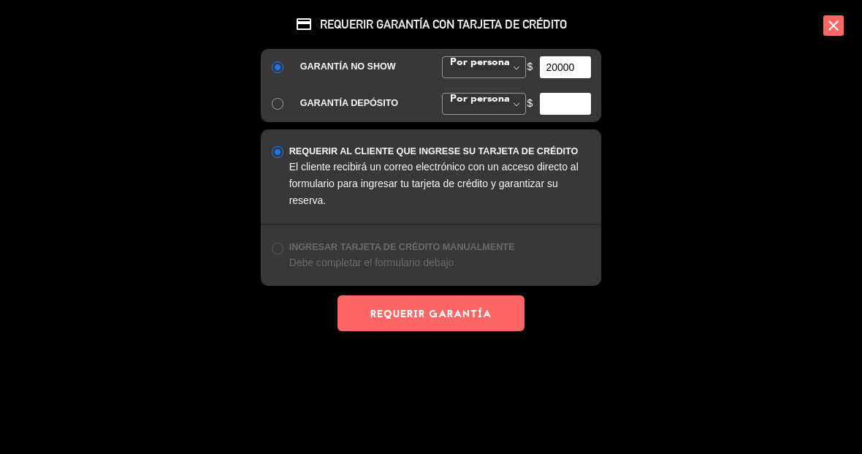
type input "20000"
click at [447, 307] on button "REQUERIR GARANTÍA" at bounding box center [430, 313] width 187 height 36
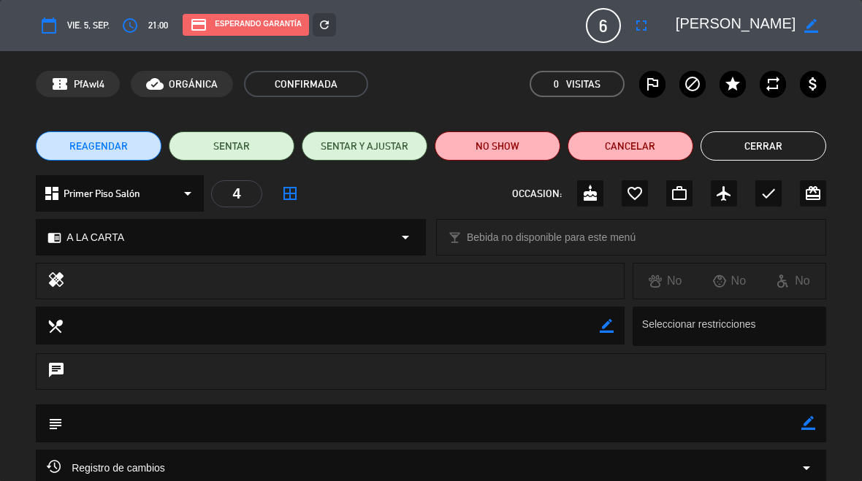
click at [803, 148] on button "Cerrar" at bounding box center [764, 145] width 126 height 29
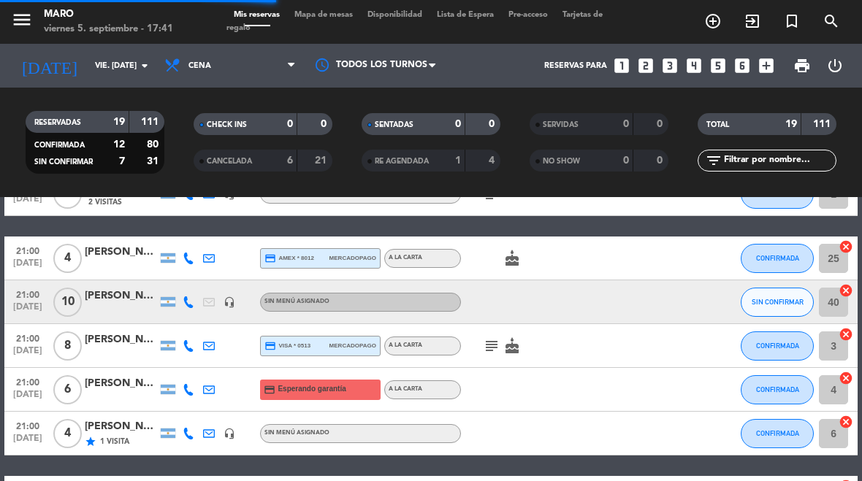
select select "dinner"
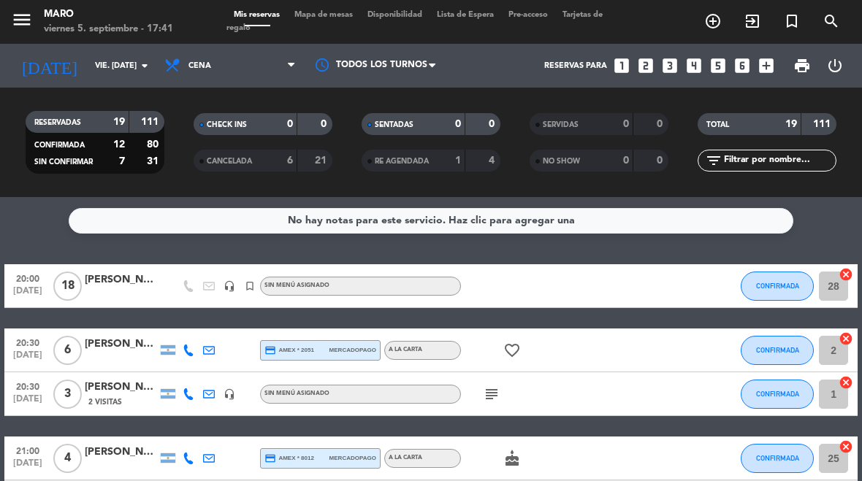
scroll to position [0, 0]
click at [701, 62] on icon "looks_4" at bounding box center [693, 65] width 19 height 19
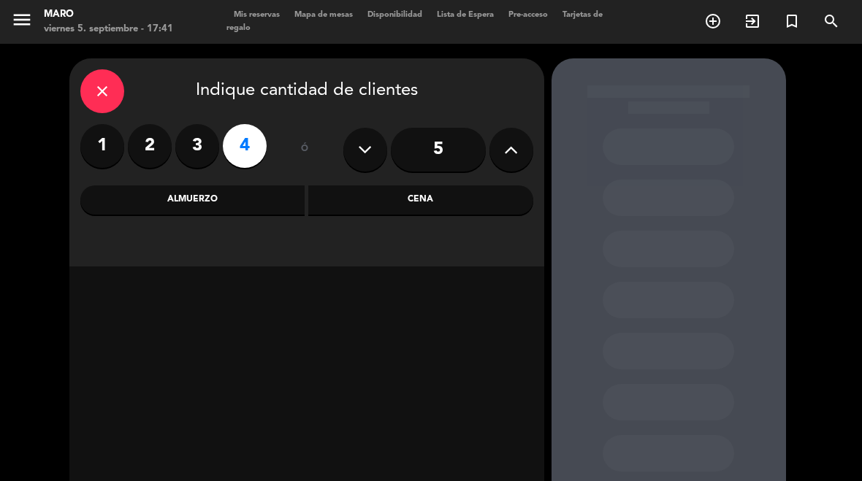
click at [462, 207] on div "Cena" at bounding box center [420, 200] width 225 height 29
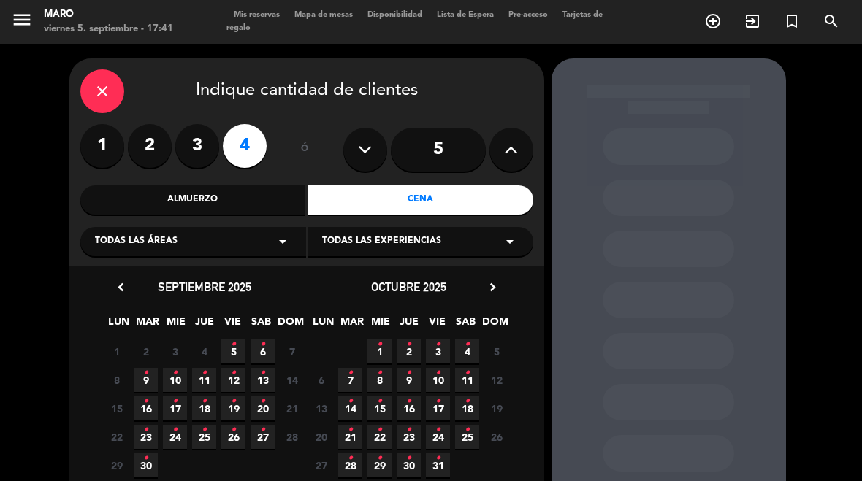
click at [237, 351] on span "5 •" at bounding box center [233, 352] width 24 height 24
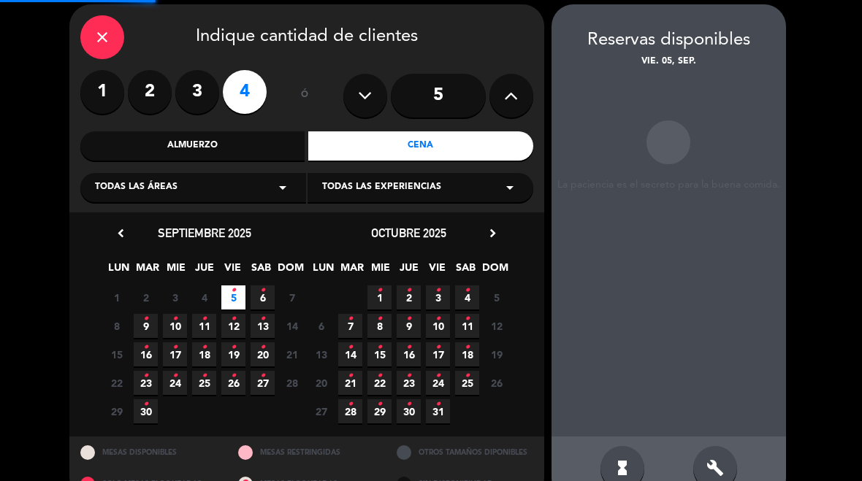
scroll to position [58, 0]
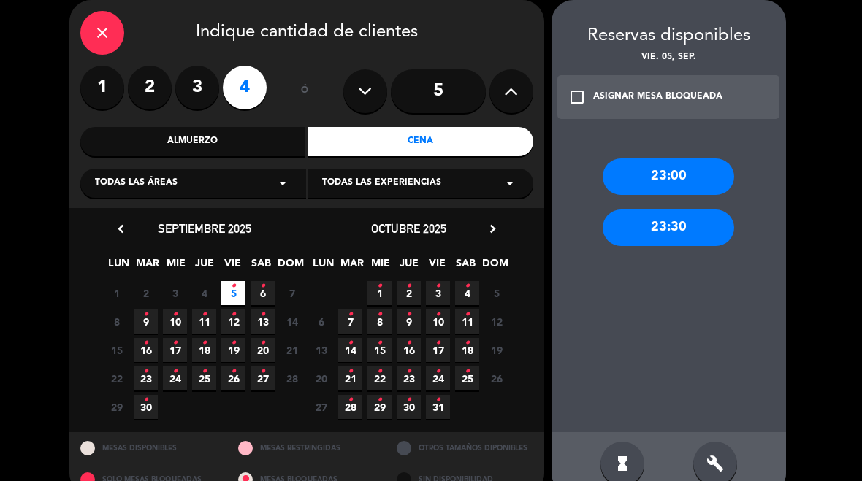
click at [100, 34] on icon "close" at bounding box center [103, 33] width 18 height 18
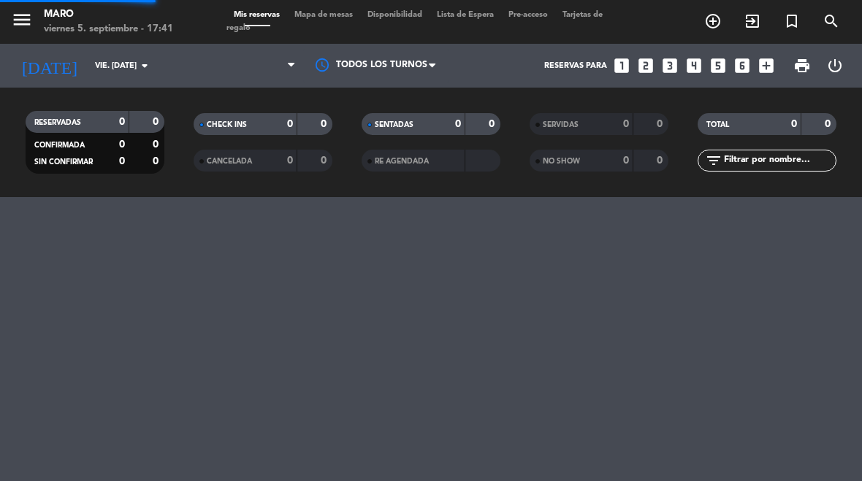
select select "dinner"
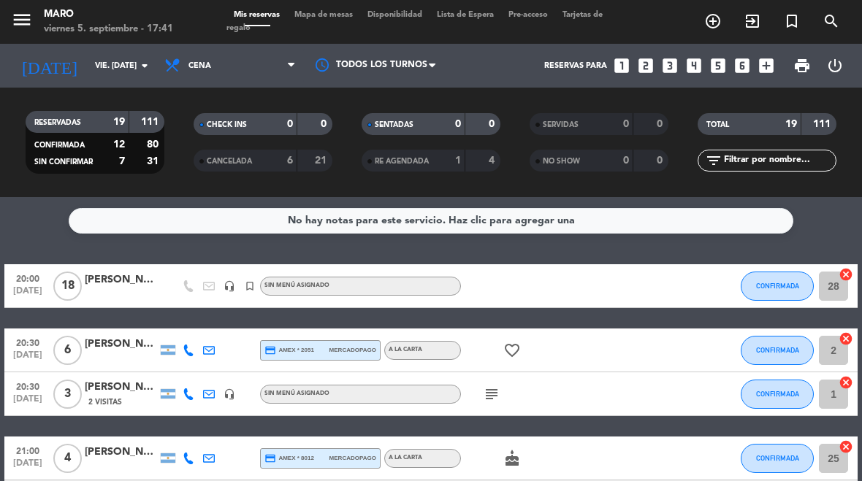
click at [332, 19] on span "Mapa de mesas" at bounding box center [323, 15] width 73 height 8
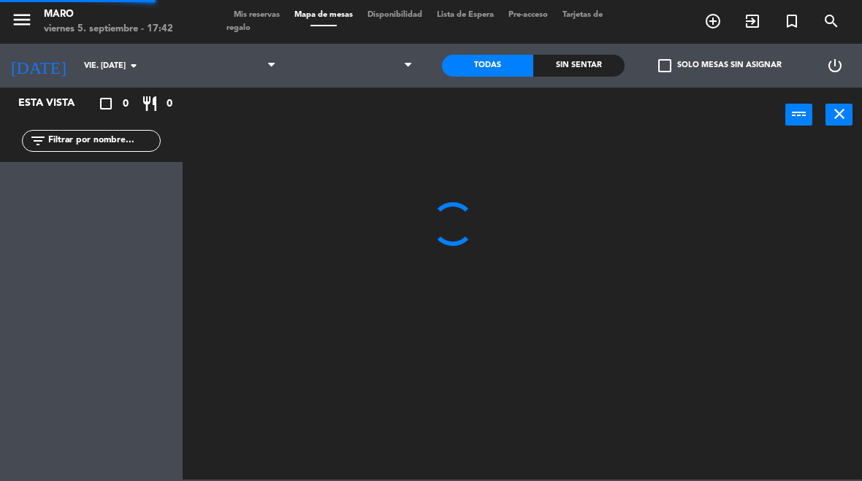
select select "dinner"
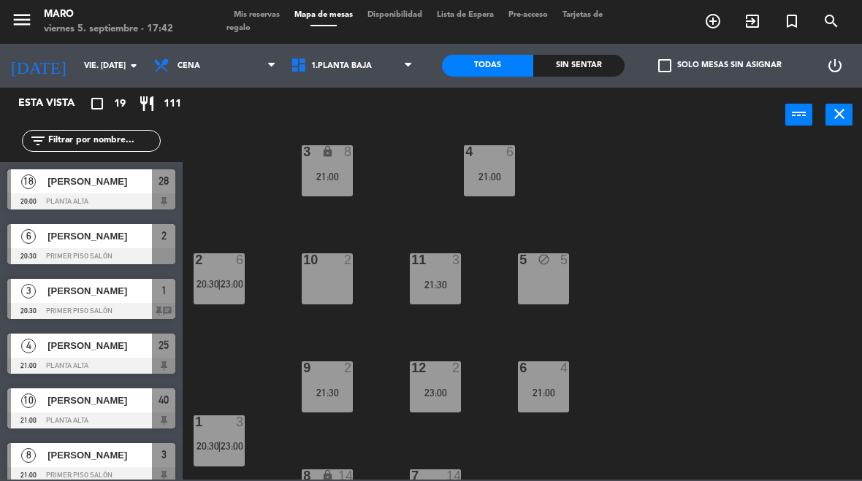
scroll to position [18, 0]
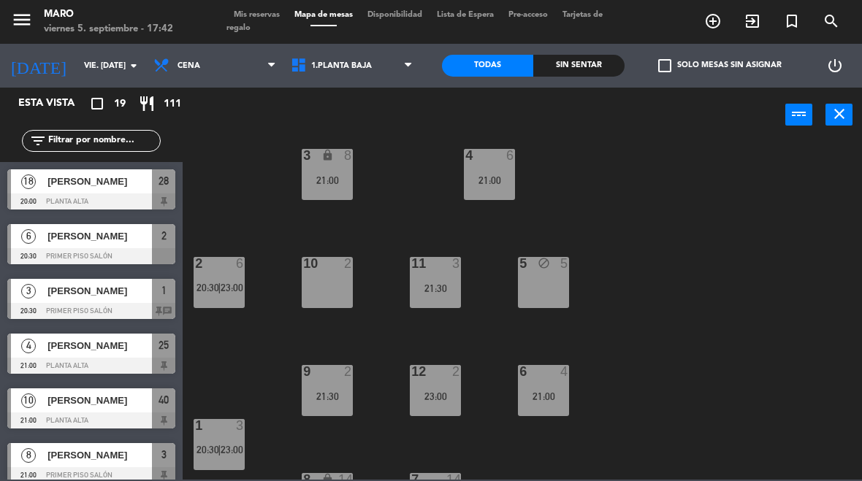
click at [370, 71] on select "1.Planta baja 2.Planta alta 3.Afuera" at bounding box center [353, 66] width 140 height 32
select select "3482"
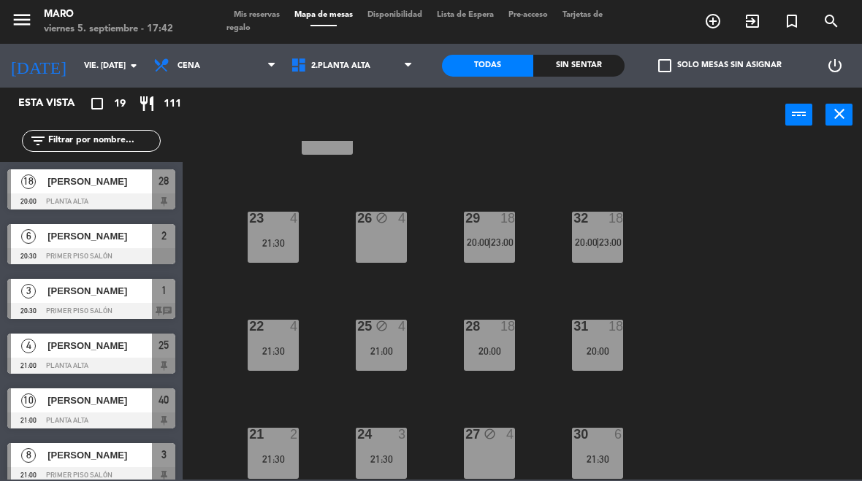
scroll to position [63, 0]
click at [374, 72] on select "1.Planta baja 2.Planta alta 3.Afuera" at bounding box center [353, 66] width 140 height 32
select select "3395"
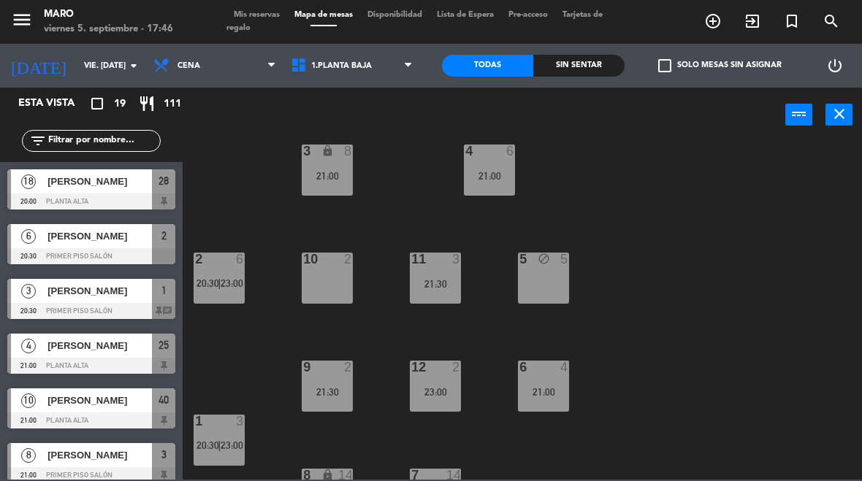
scroll to position [24, 0]
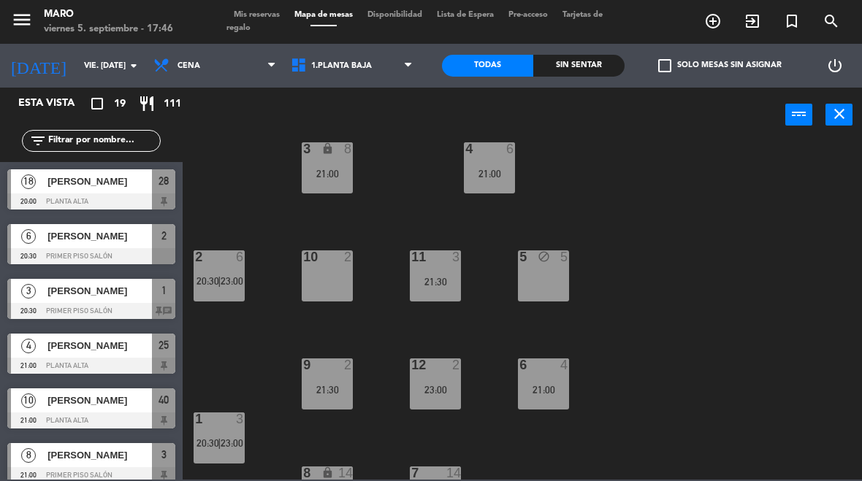
click at [376, 57] on select "1.Planta baja 2.Planta alta 3.Afuera" at bounding box center [353, 66] width 140 height 32
select select "3482"
select select
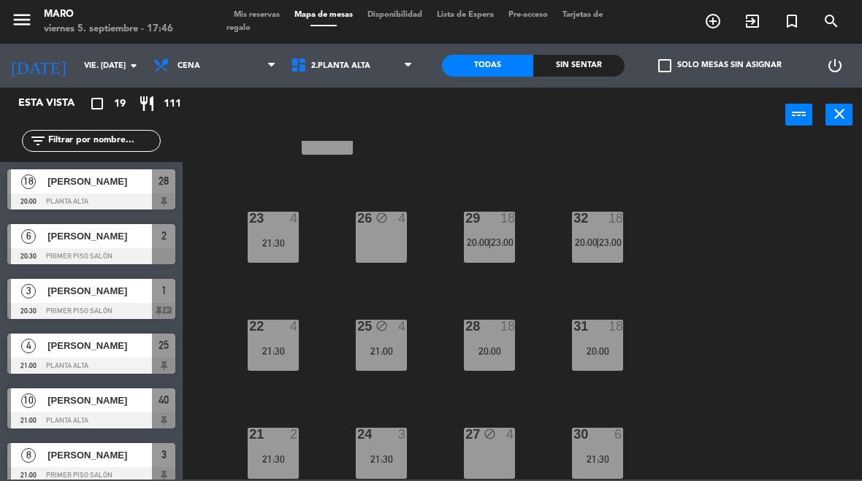
scroll to position [63, 0]
click at [392, 346] on div "21:00" at bounding box center [381, 351] width 51 height 10
click at [771, 245] on div "40 lock 10 21:00 23 4 21:30 26 block 4 29 18 20:00 | 23:00 32 18 20:00 | 23:00 …" at bounding box center [526, 310] width 671 height 339
click at [776, 240] on div "40 lock 10 21:00 23 4 21:30 26 block 4 29 18 20:00 | 23:00 32 18 20:00 | 23:00 …" at bounding box center [526, 310] width 671 height 339
click at [254, 12] on span "Mis reservas" at bounding box center [256, 15] width 61 height 8
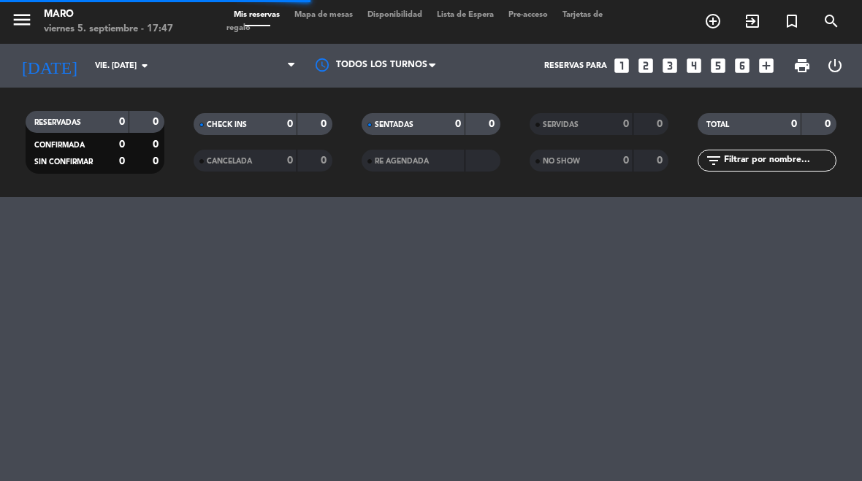
select select "dinner"
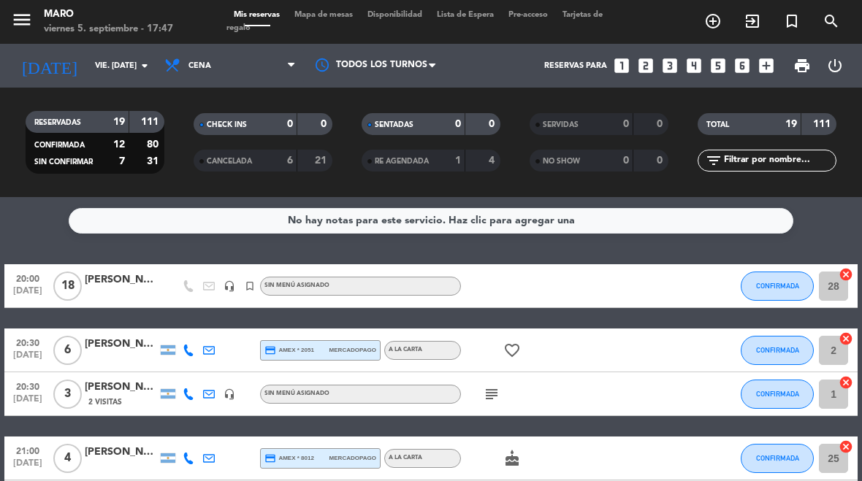
click at [272, 169] on div "CANCELADA 6 21" at bounding box center [263, 161] width 139 height 22
select select "dinner"
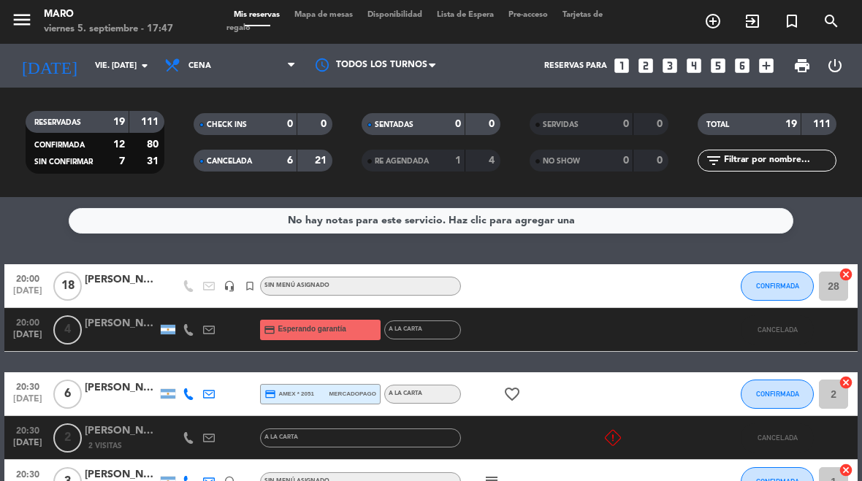
click at [343, 19] on span "Mapa de mesas" at bounding box center [323, 15] width 73 height 8
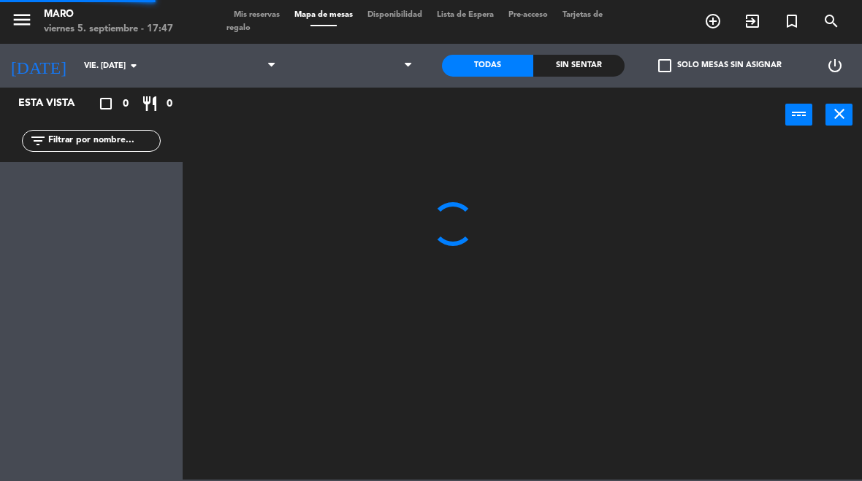
select select "dinner"
select select
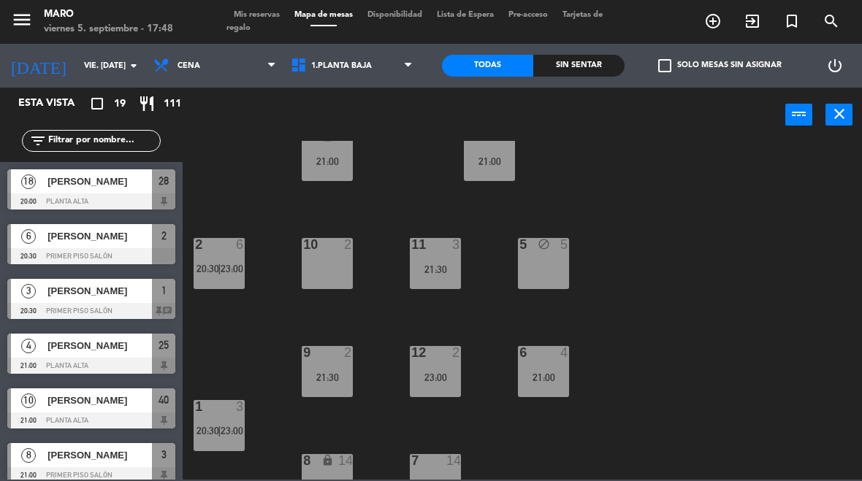
scroll to position [45, 0]
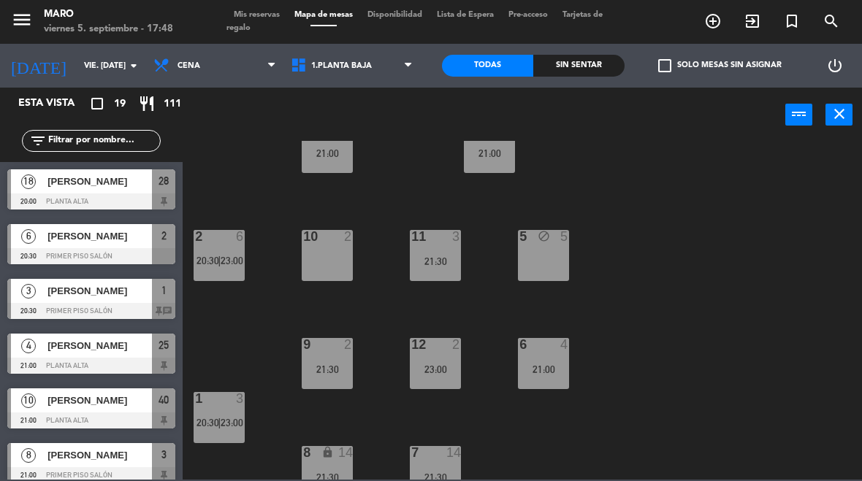
click at [389, 70] on select "1.Planta baja 2.Planta alta 3.Afuera" at bounding box center [353, 66] width 140 height 32
select select "3482"
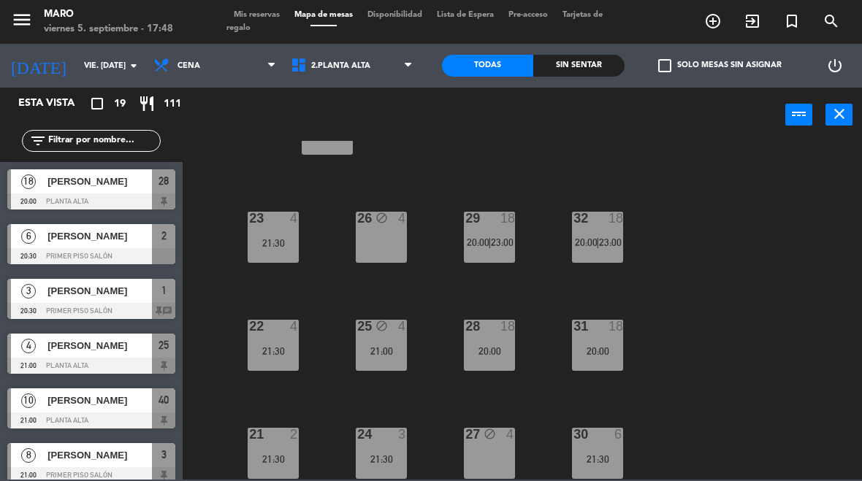
scroll to position [63, 0]
click at [378, 65] on select "1.Planta baja 2.Planta alta 3.Afuera" at bounding box center [353, 66] width 140 height 32
select select "3395"
select select
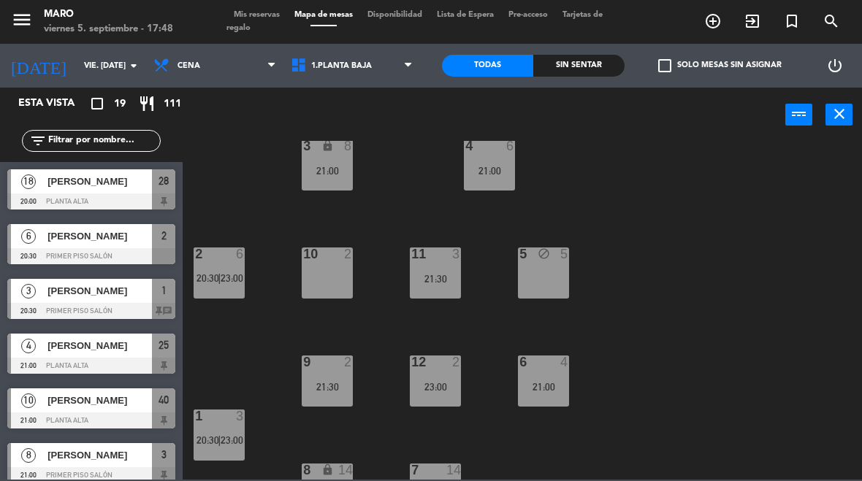
scroll to position [28, 0]
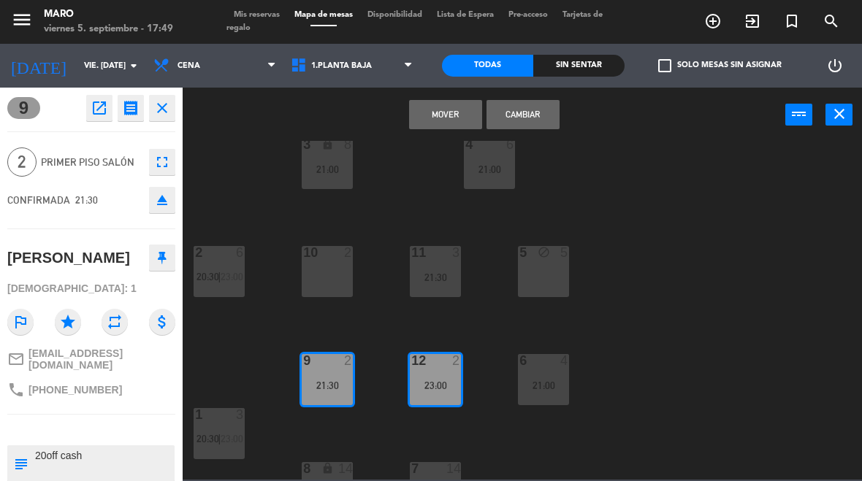
click at [525, 115] on button "Cambiar" at bounding box center [523, 114] width 73 height 29
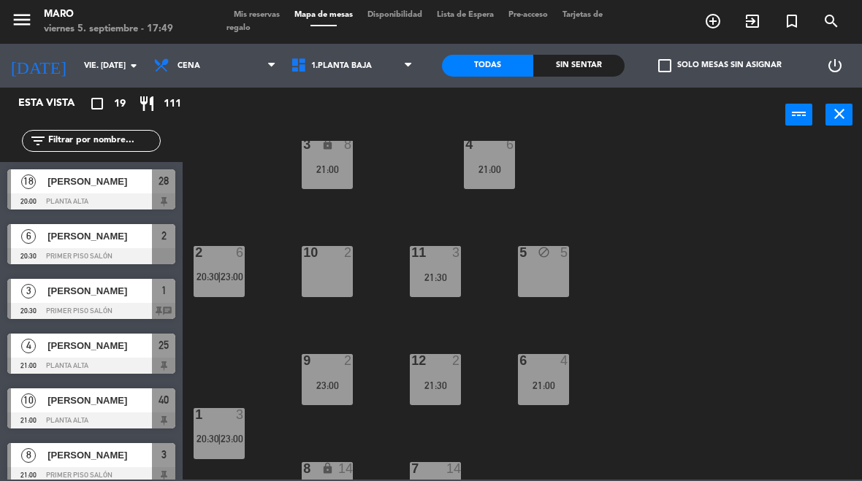
scroll to position [0, 0]
click at [495, 452] on div "3 lock 8 21:00 4 6 21:00 2 6 20:30 | 23:00 10 2 11 3 21:30 5 block 5 12 2 21:30…" at bounding box center [526, 310] width 671 height 339
click at [416, 386] on div "21:30" at bounding box center [435, 386] width 51 height 10
click at [515, 443] on div "3 lock 8 21:00 4 6 21:00 2 6 20:30 | 23:00 10 2 11 3 21:30 5 block 5 12 2 21:30…" at bounding box center [526, 310] width 671 height 339
click at [378, 72] on select "1.Planta baja 2.Planta alta 3.Afuera" at bounding box center [353, 66] width 140 height 32
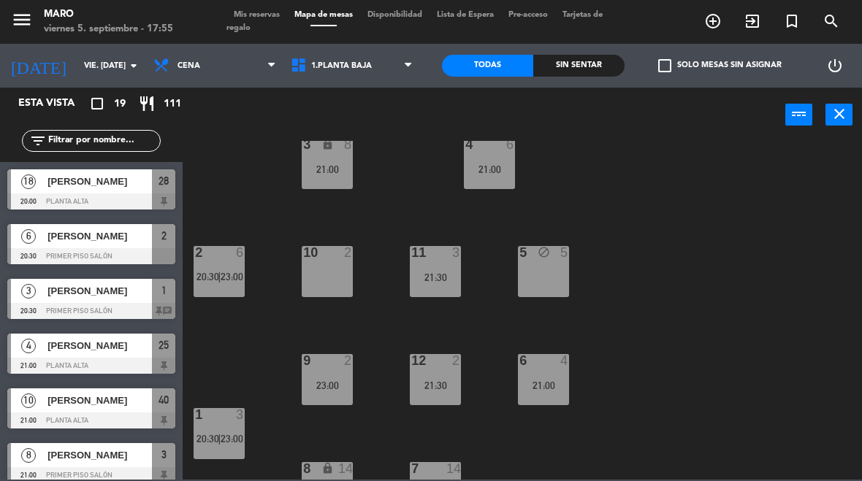
click at [93, 66] on input "vie. [DATE]" at bounding box center [131, 66] width 108 height 24
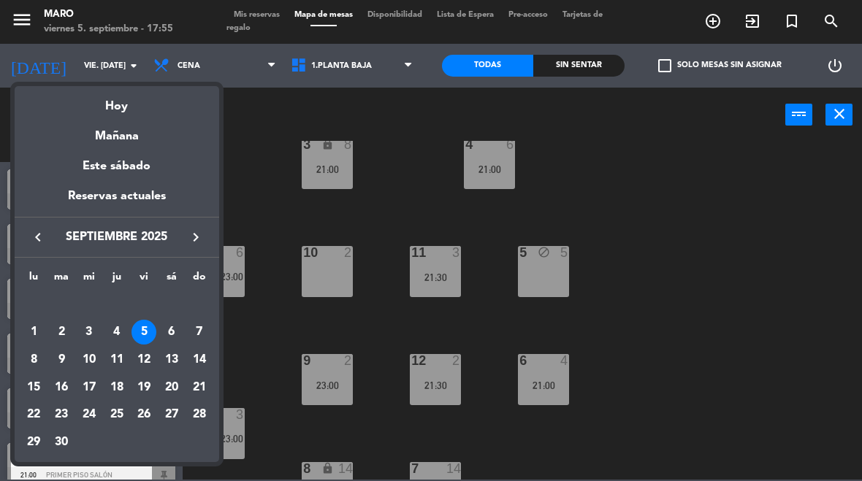
click at [166, 141] on div "Mañana" at bounding box center [117, 131] width 205 height 30
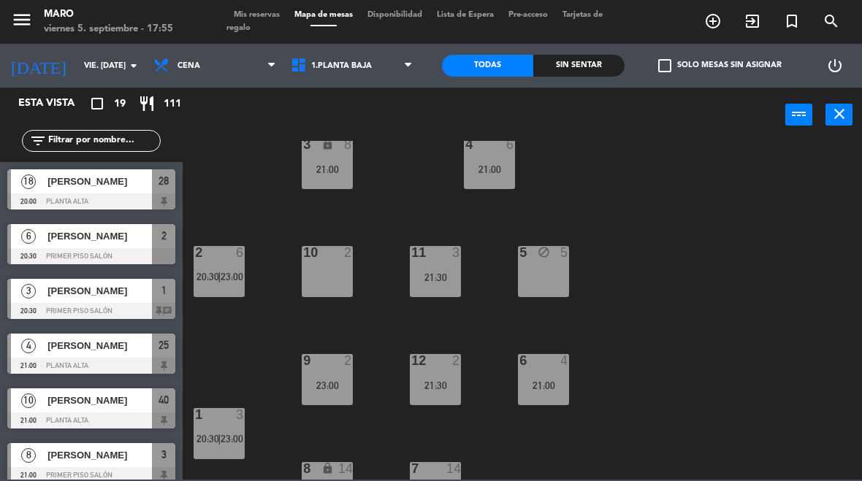
type input "sáb. [DATE]"
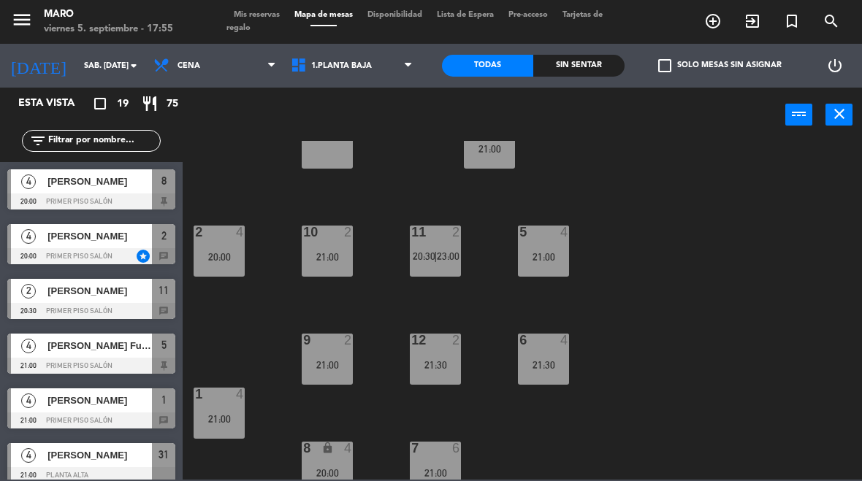
scroll to position [48, 0]
click at [392, 75] on select "1.Planta baja 2.Planta alta 3.Afuera" at bounding box center [353, 66] width 140 height 32
select select "3482"
select select
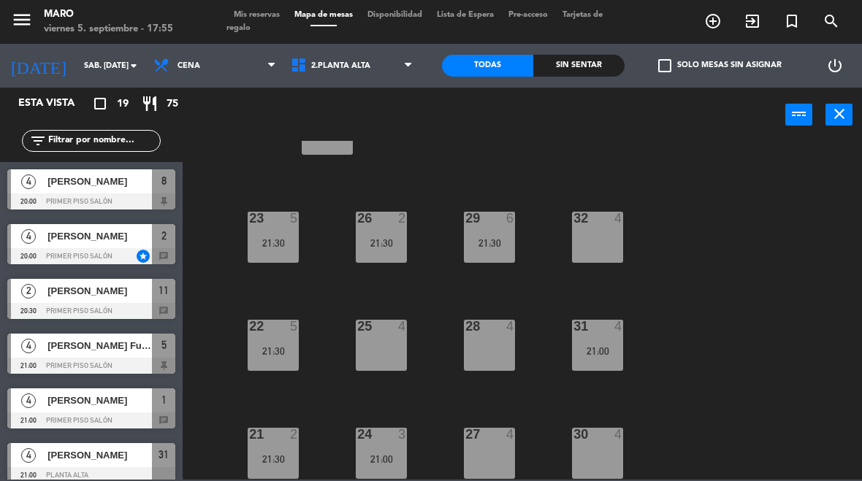
scroll to position [63, 0]
click at [840, 120] on icon "close" at bounding box center [840, 114] width 18 height 18
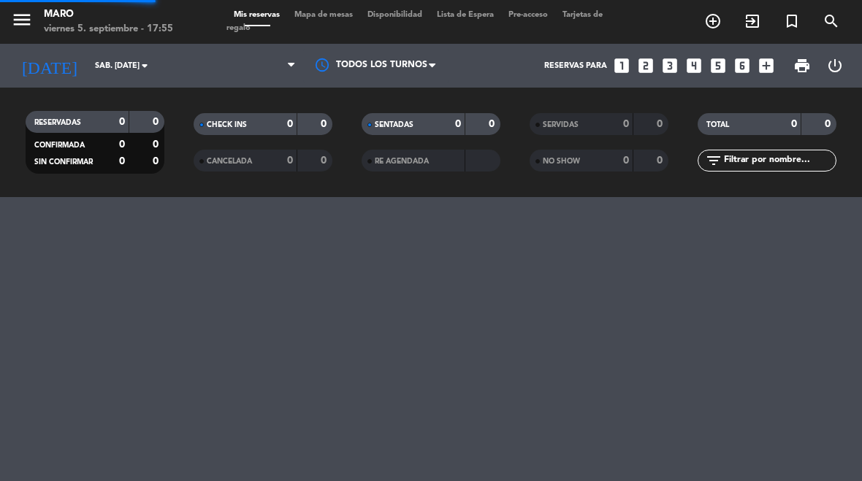
select select "dinner"
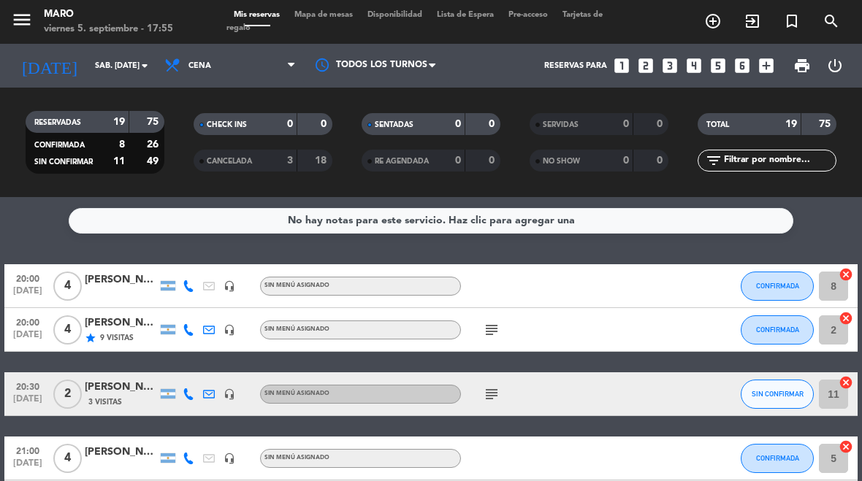
click at [134, 69] on input "sáb. [DATE]" at bounding box center [142, 66] width 108 height 24
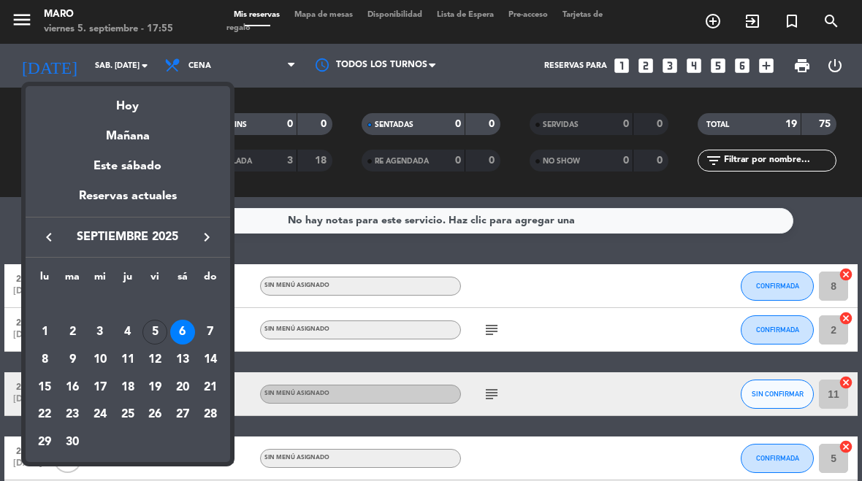
click at [164, 112] on div "Hoy" at bounding box center [128, 101] width 205 height 30
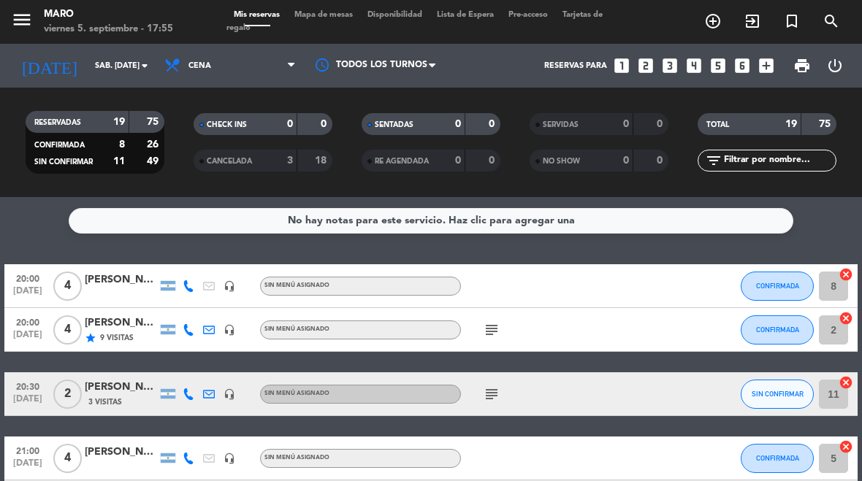
type input "vie. [DATE]"
select select "dinner"
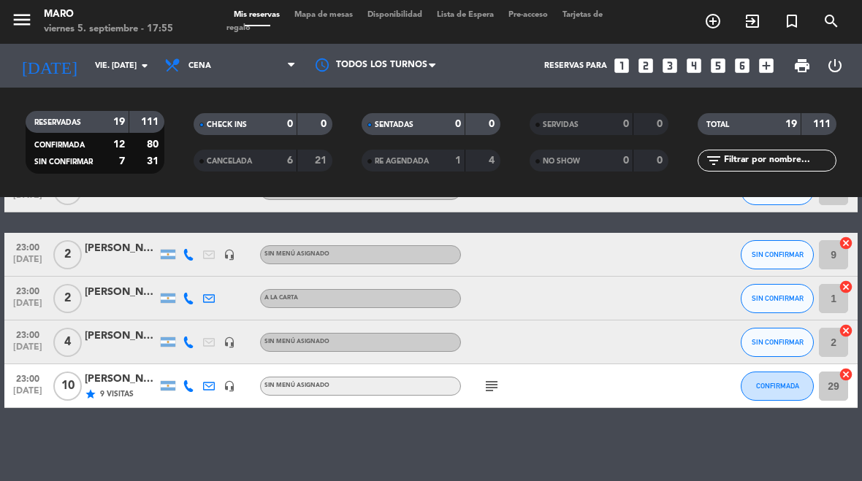
scroll to position [771, 0]
click at [193, 298] on icon at bounding box center [189, 299] width 12 height 12
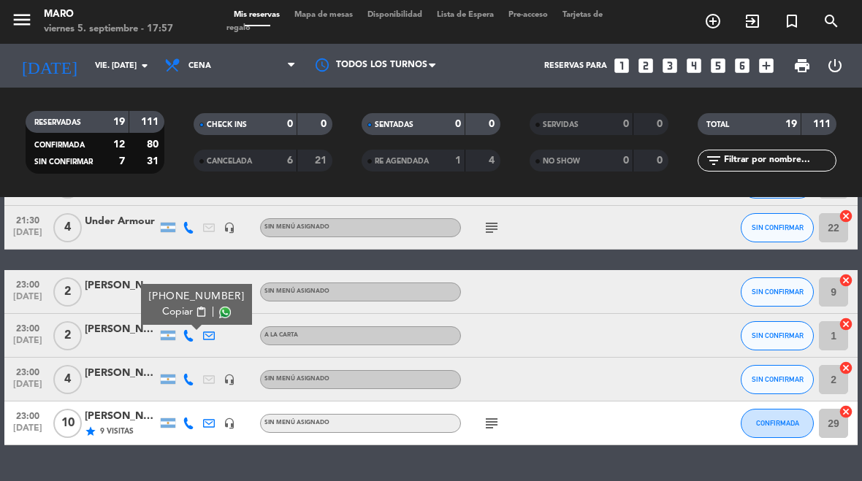
scroll to position [714, 0]
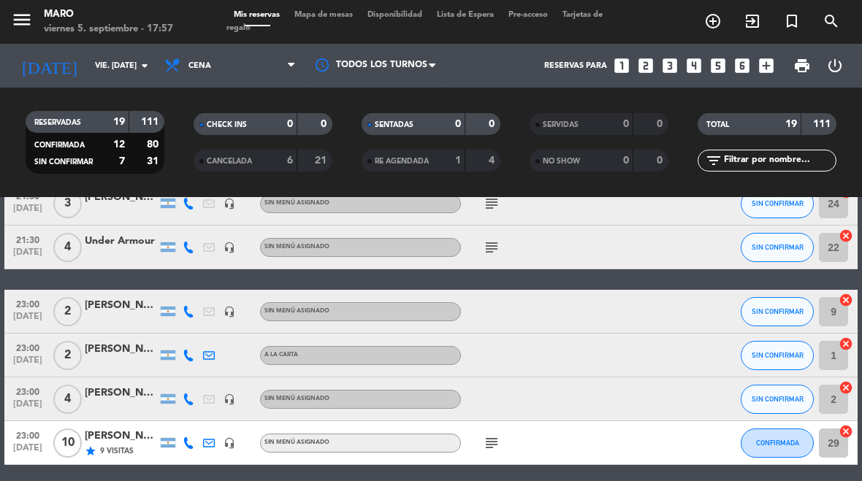
click at [338, 13] on span "Mapa de mesas" at bounding box center [323, 15] width 73 height 8
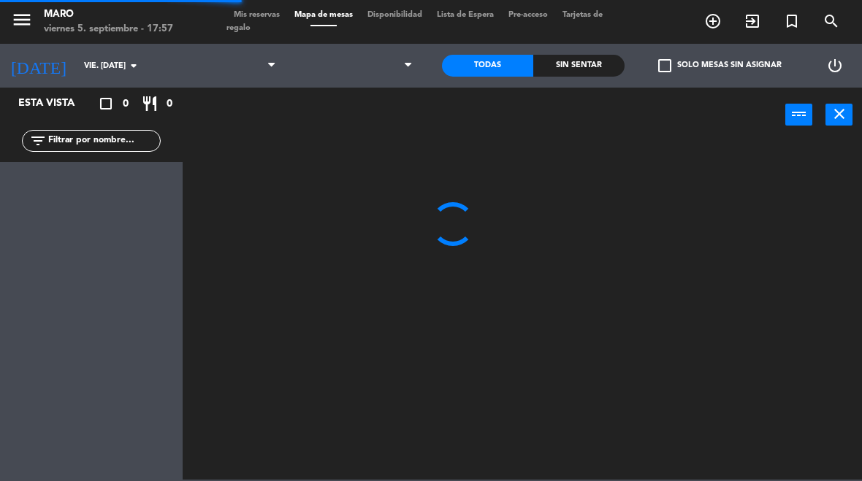
select select "dinner"
select select
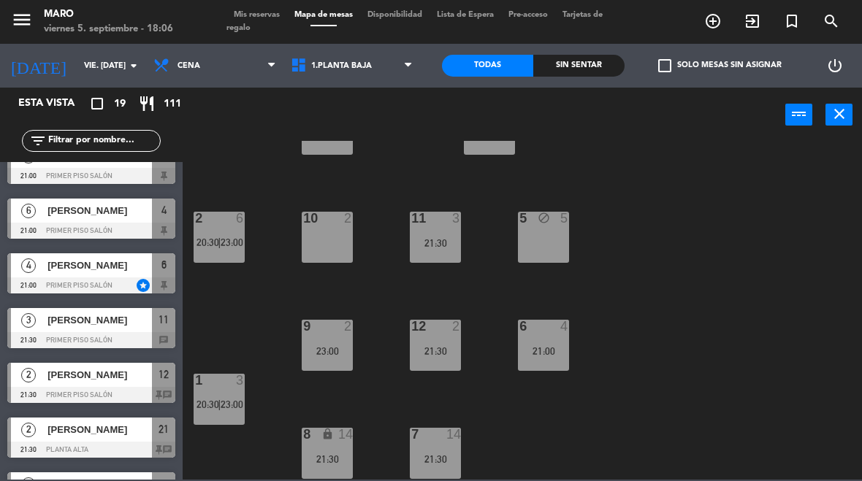
scroll to position [63, 0]
click at [798, 321] on div "3 lock 8 21:00 4 6 21:00 2 6 20:30 | 23:00 10 2 11 3 21:30 5 block 5 12 2 21:30…" at bounding box center [526, 310] width 671 height 339
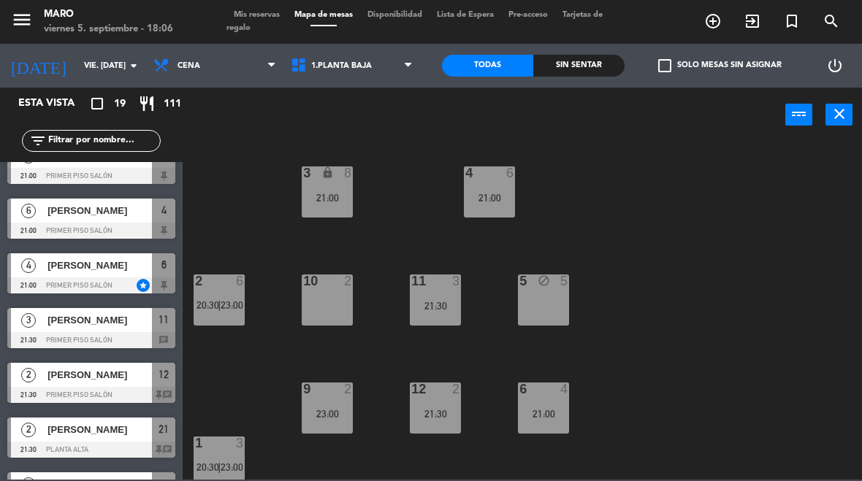
scroll to position [0, 0]
click at [843, 112] on icon "close" at bounding box center [840, 114] width 18 height 18
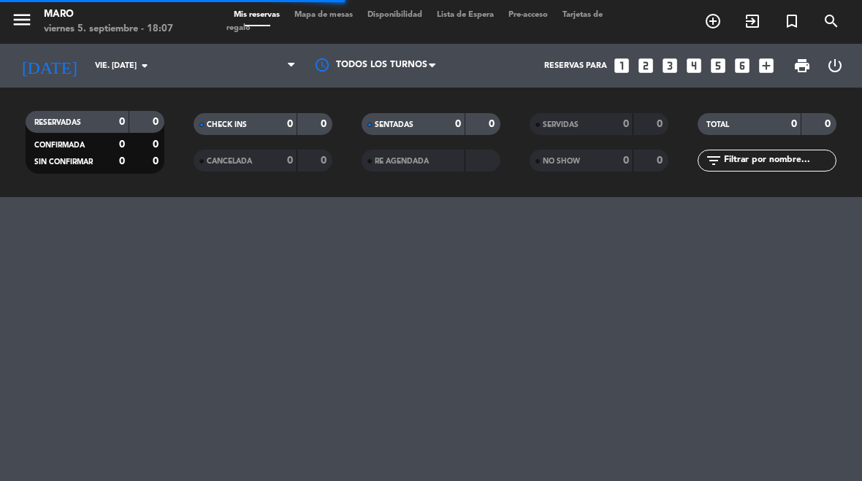
select select "dinner"
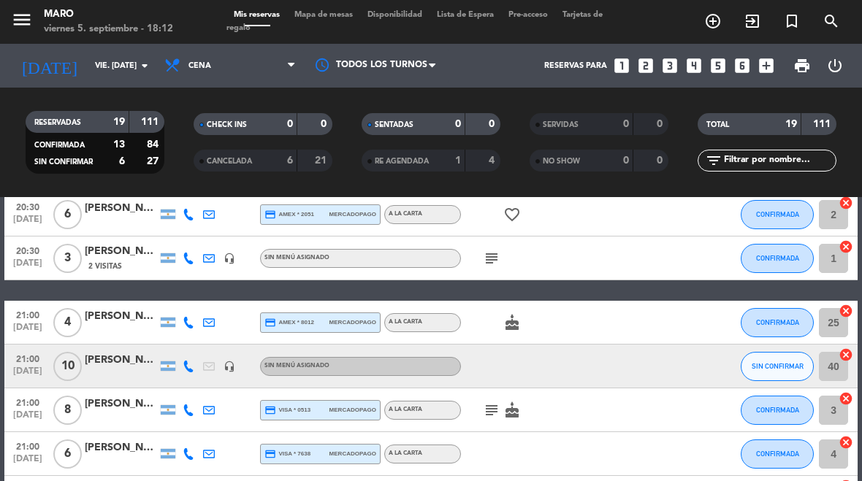
scroll to position [135, 0]
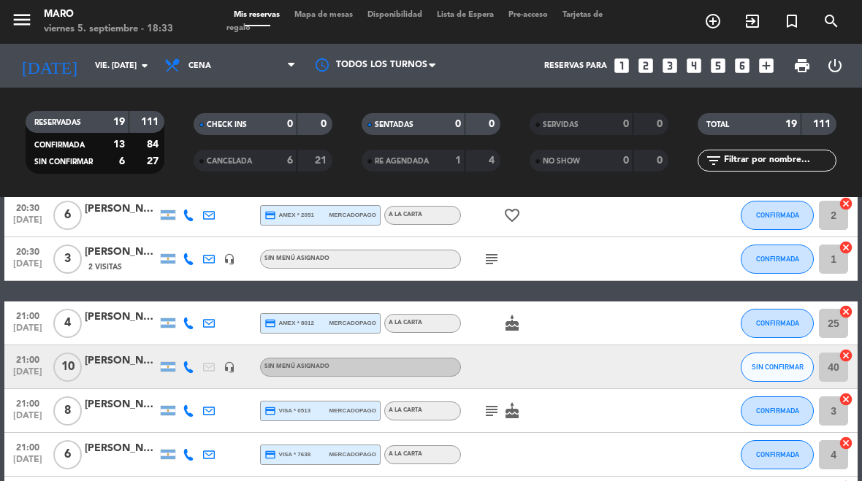
select select "dinner"
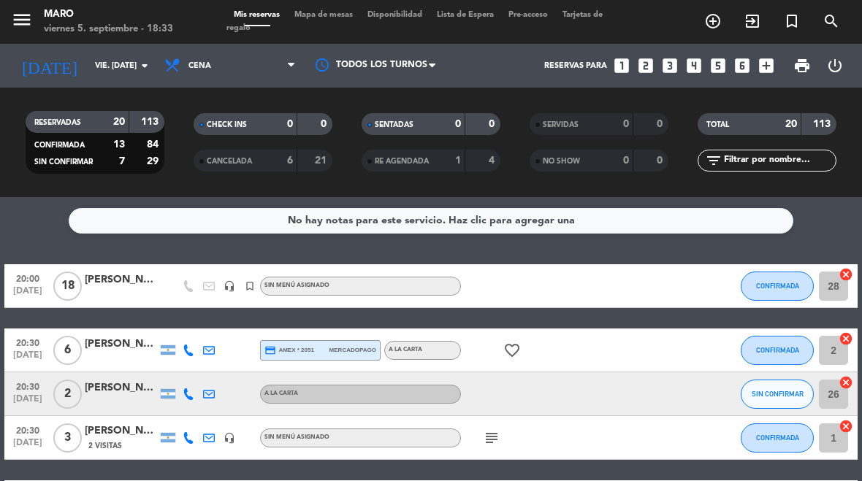
scroll to position [0, 0]
